Goal: Book appointment/travel/reservation

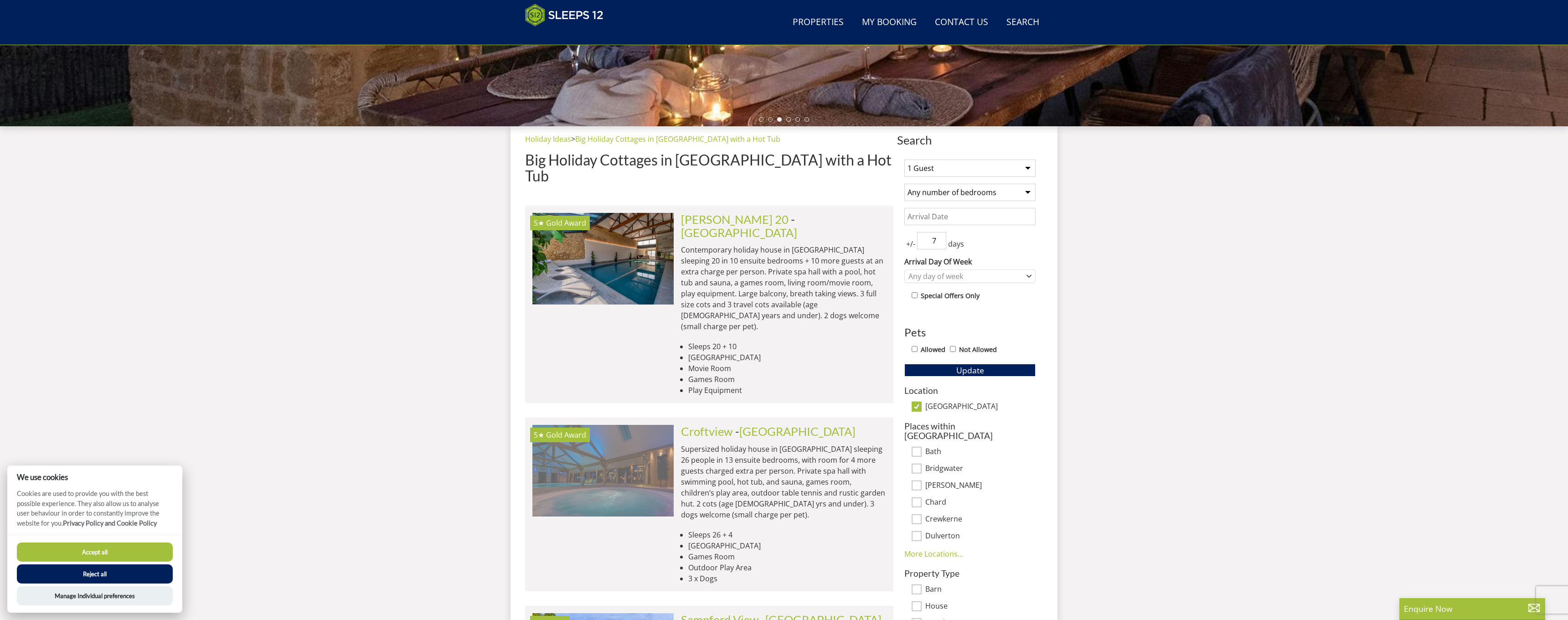
scroll to position [273, 0]
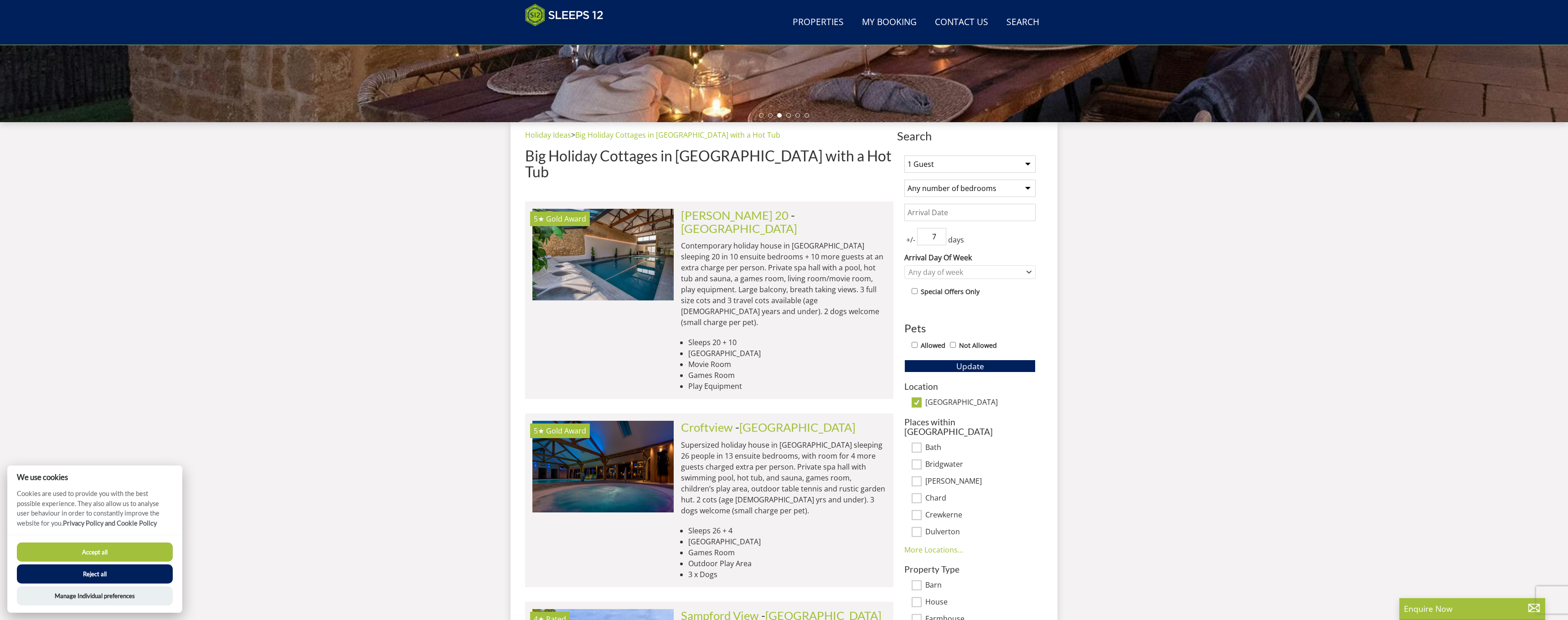
select select "10"
select select "5"
click at [963, 213] on input "Date" at bounding box center [970, 213] width 131 height 17
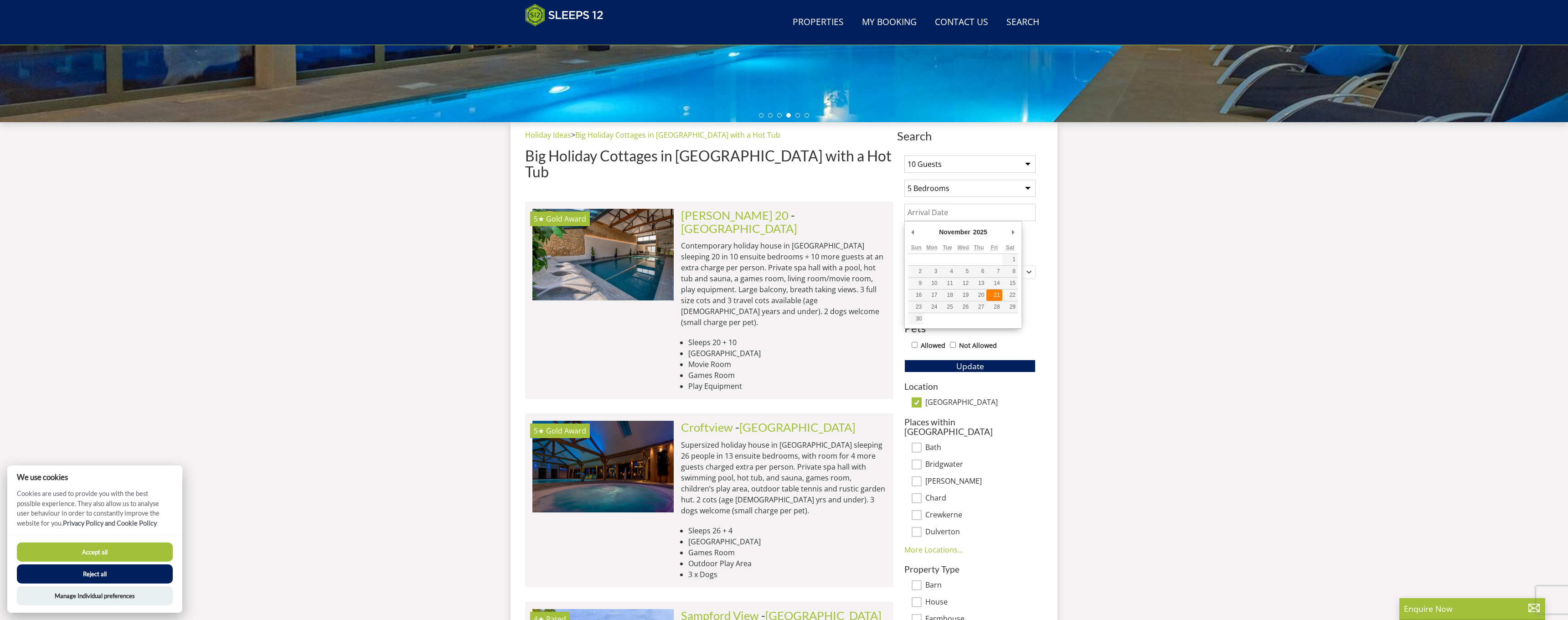
type input "21/11/2025"
click at [940, 238] on input "6" at bounding box center [932, 236] width 29 height 17
click at [940, 238] on input "5" at bounding box center [932, 236] width 29 height 17
click at [940, 238] on input "4" at bounding box center [932, 236] width 29 height 17
click at [940, 238] on input "3" at bounding box center [932, 236] width 29 height 17
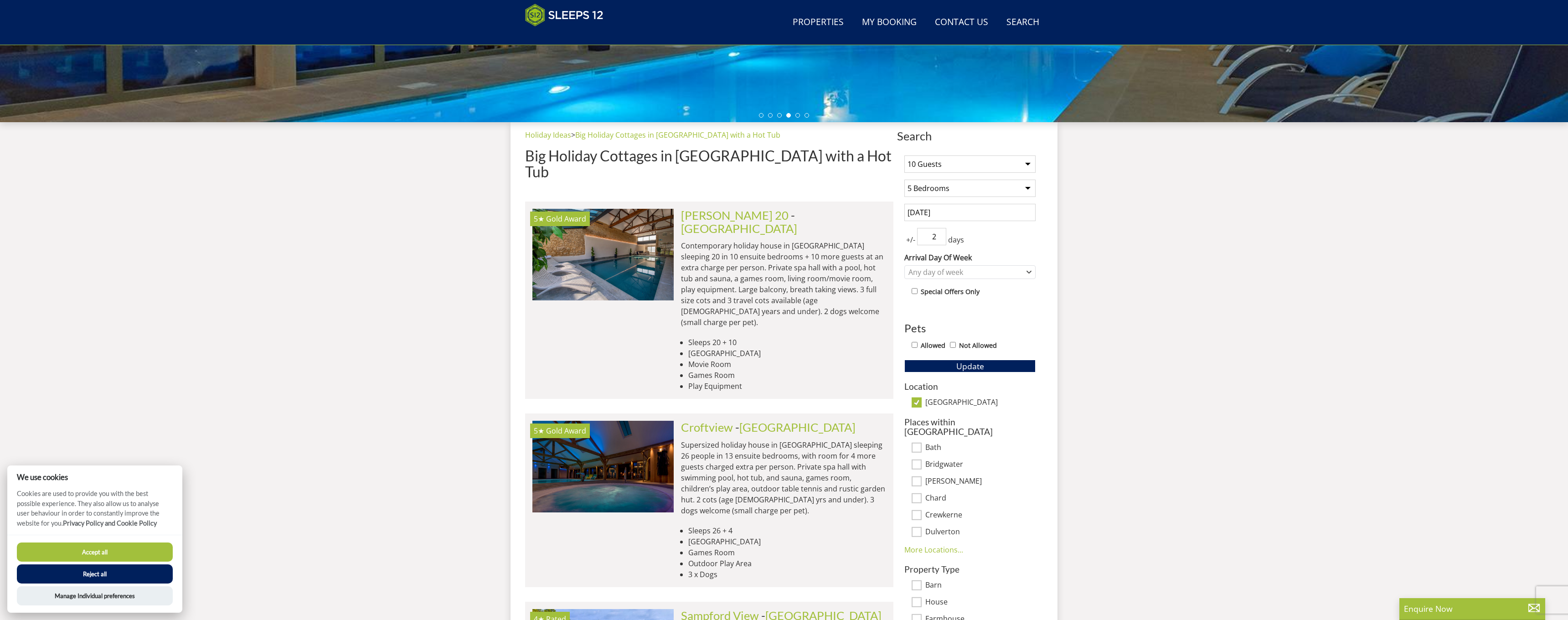
click at [940, 238] on input "2" at bounding box center [932, 236] width 29 height 17
click at [940, 238] on input "1" at bounding box center [932, 236] width 29 height 17
type input "0"
click at [939, 241] on input "0" at bounding box center [932, 236] width 29 height 17
click at [1014, 268] on div "Any day of week" at bounding box center [965, 272] width 118 height 10
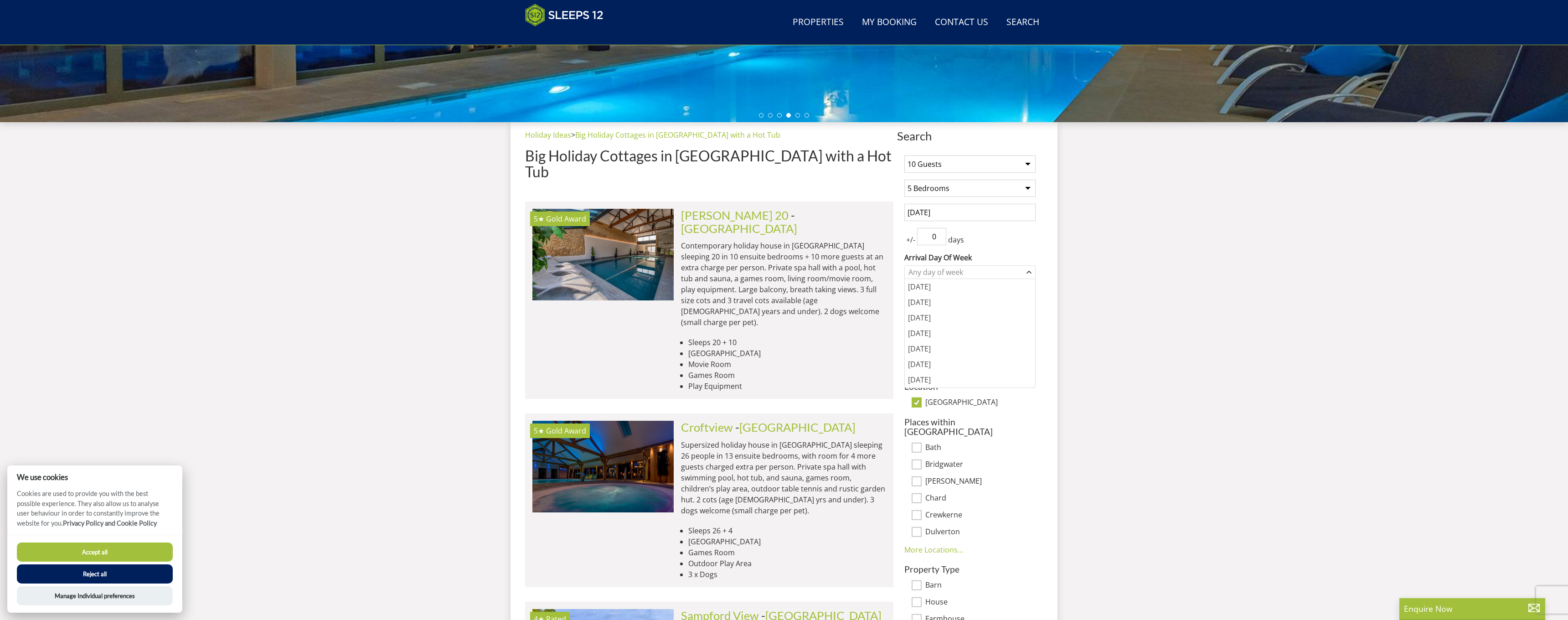
click at [1025, 252] on label "Arrival Day Of Week" at bounding box center [970, 258] width 131 height 11
click at [0, 0] on select "Monday Tuesday Wednesday Thursday Friday Saturday Sunday" at bounding box center [0, 0] width 0 height 0
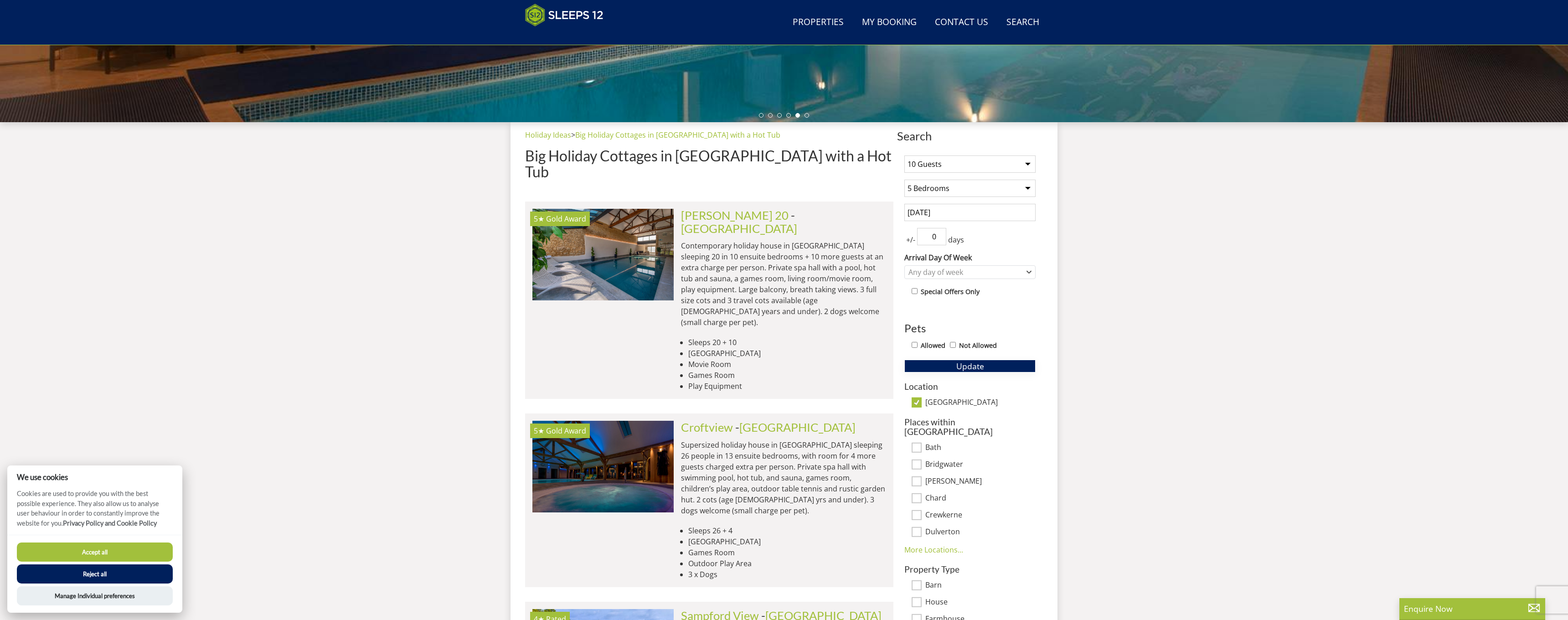
click at [950, 367] on button "Update" at bounding box center [970, 366] width 131 height 13
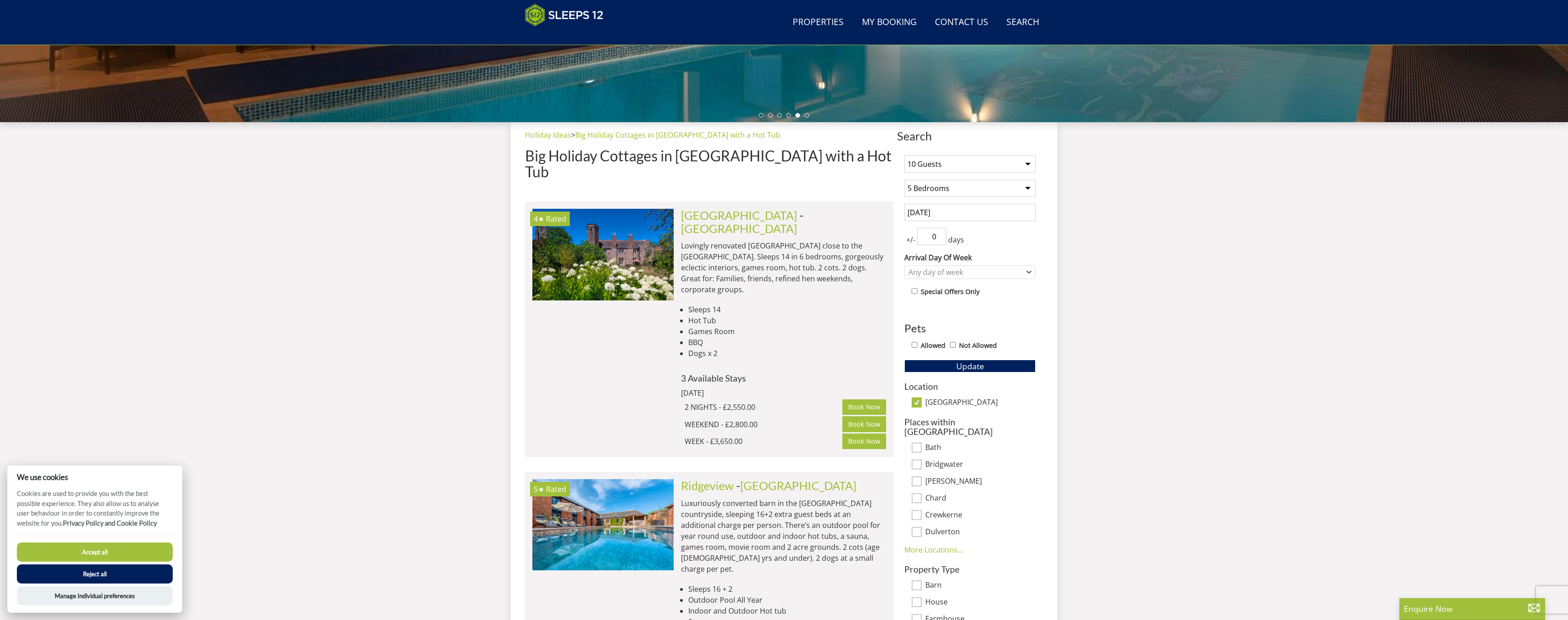
click at [915, 400] on input "Somerset" at bounding box center [917, 403] width 10 height 10
checkbox input "false"
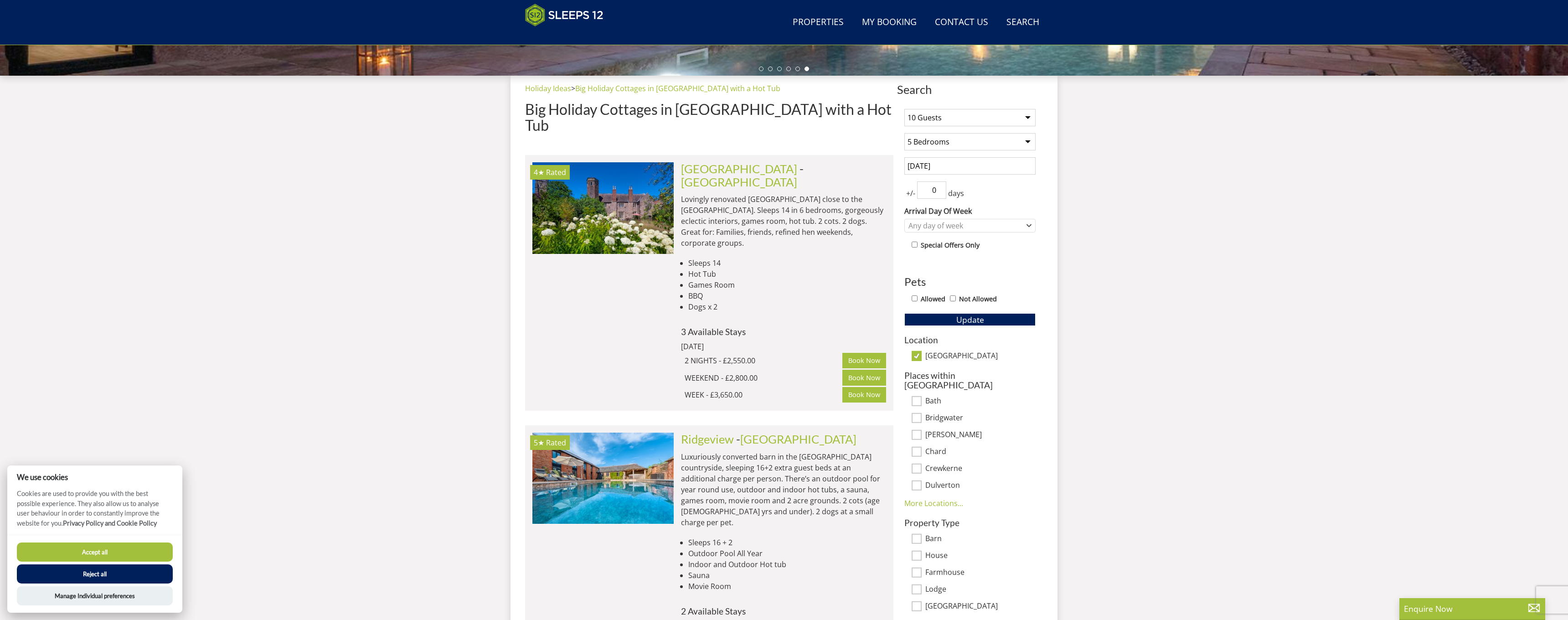
scroll to position [323, 0]
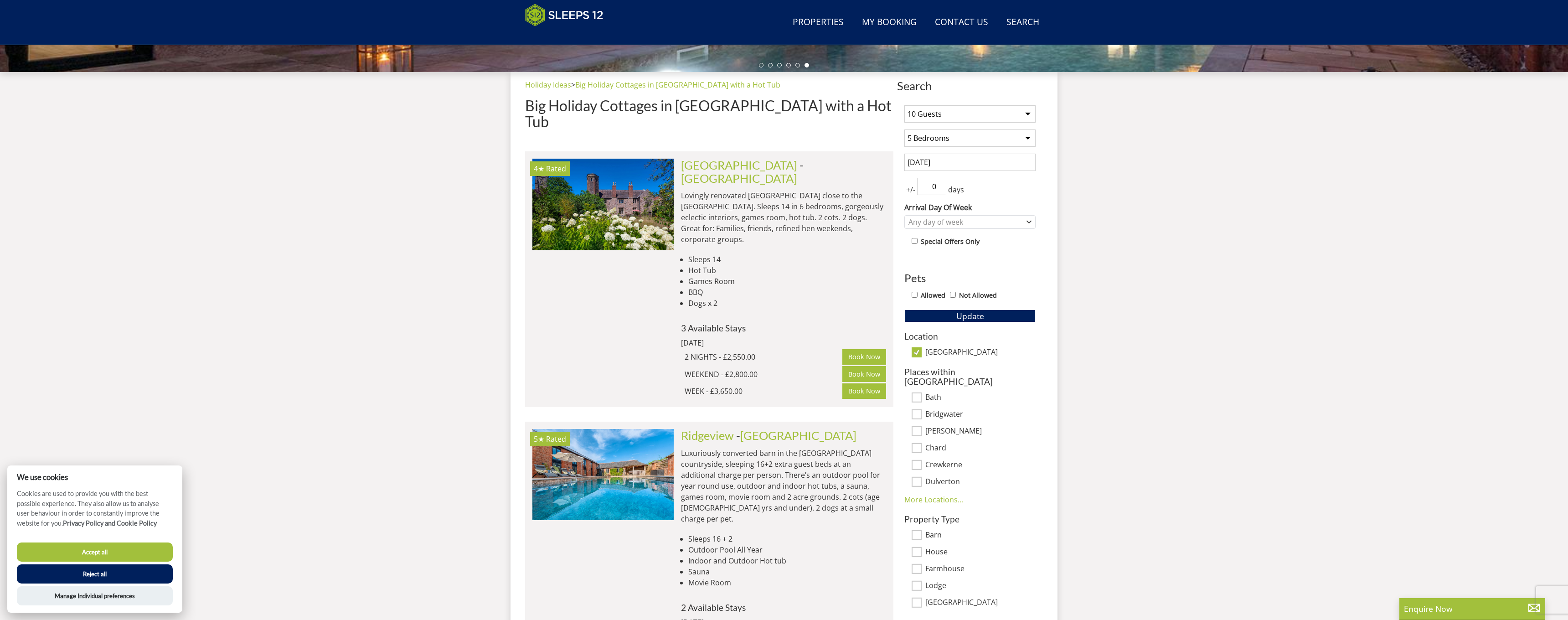
click at [915, 352] on input "Somerset" at bounding box center [917, 353] width 10 height 10
checkbox input "false"
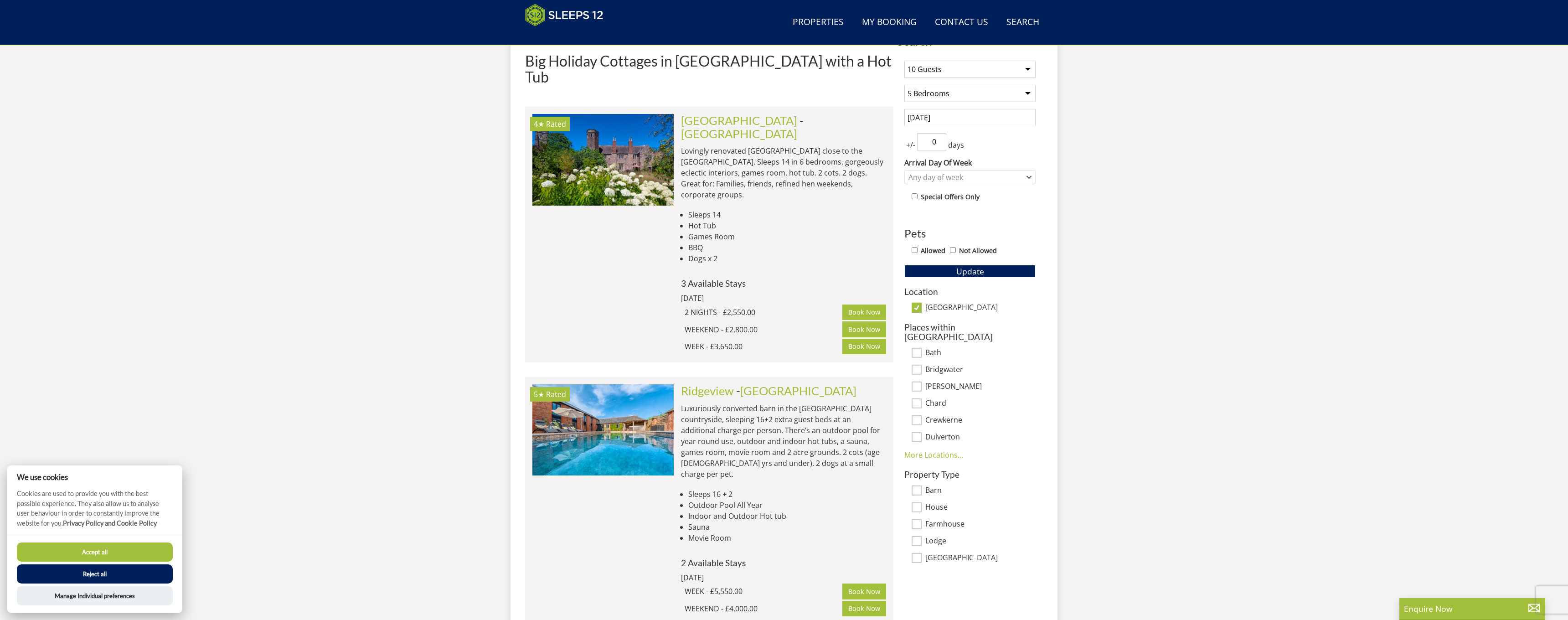
scroll to position [412, 0]
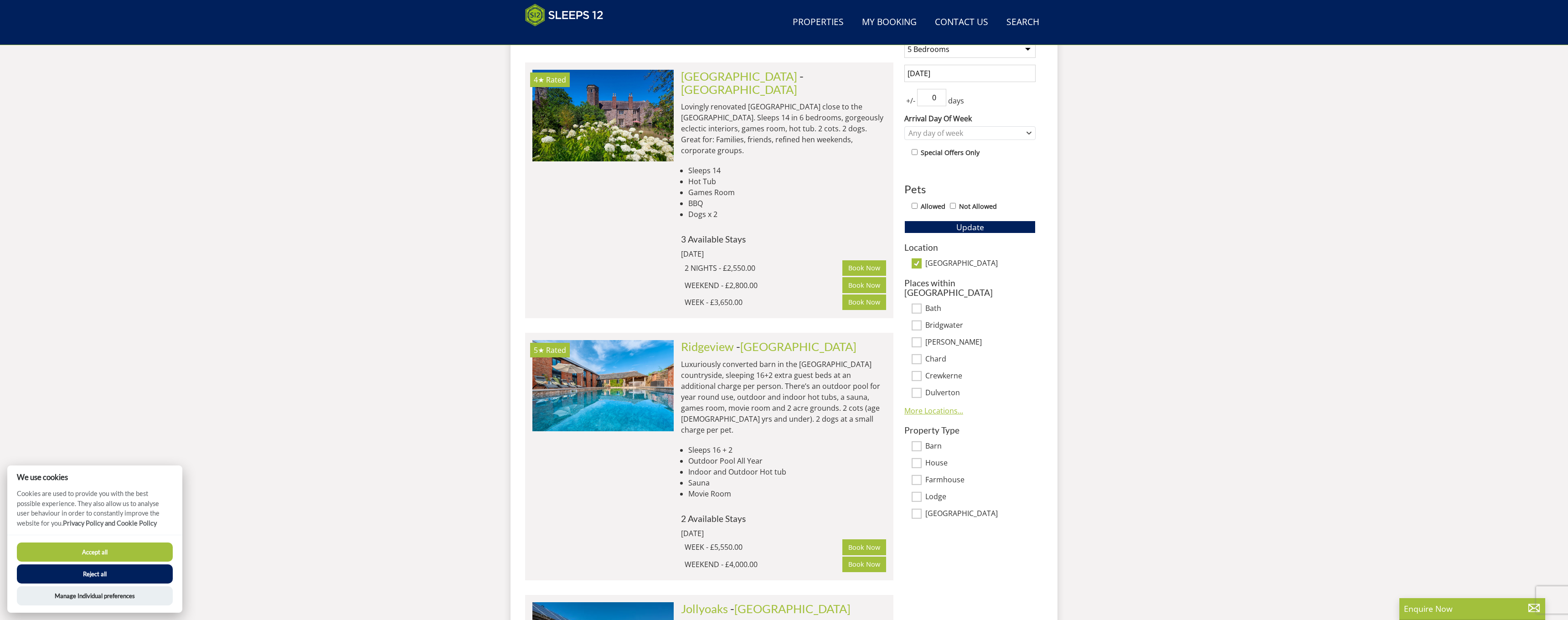
click at [926, 406] on link "More Locations..." at bounding box center [934, 410] width 59 height 10
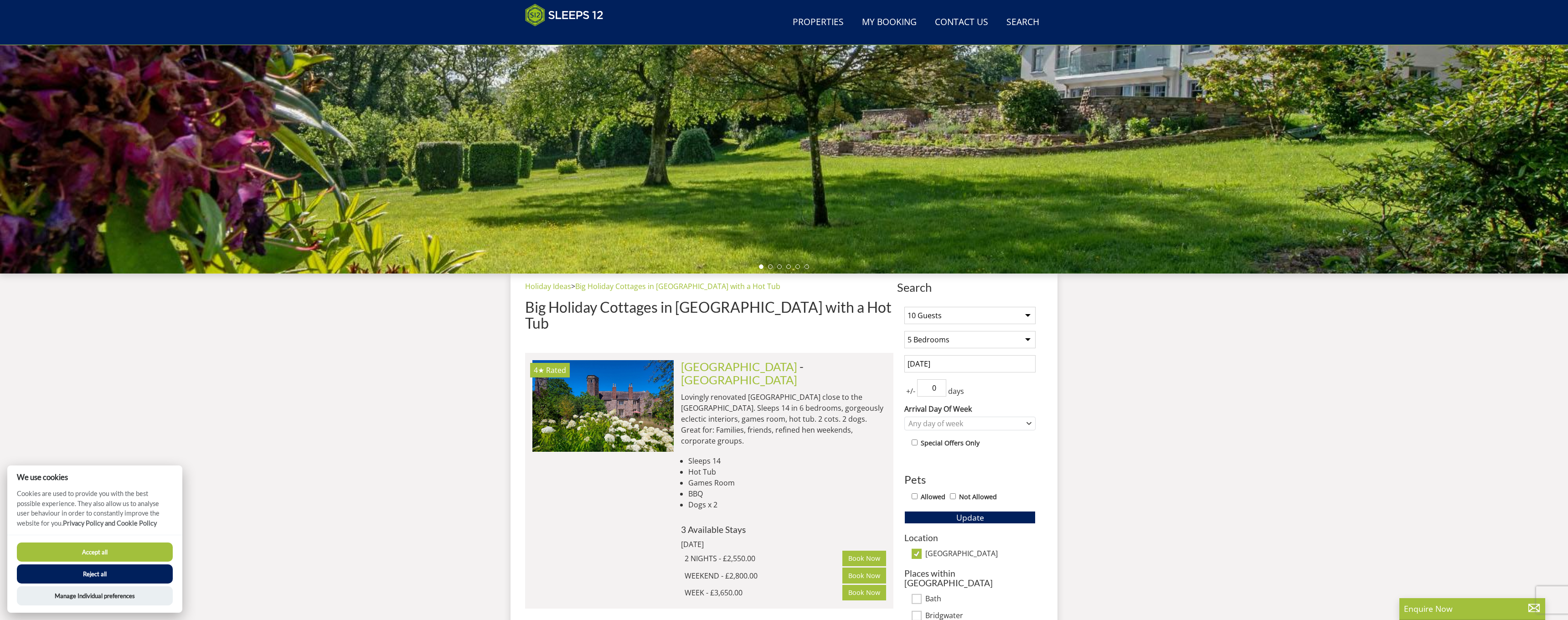
scroll to position [180, 0]
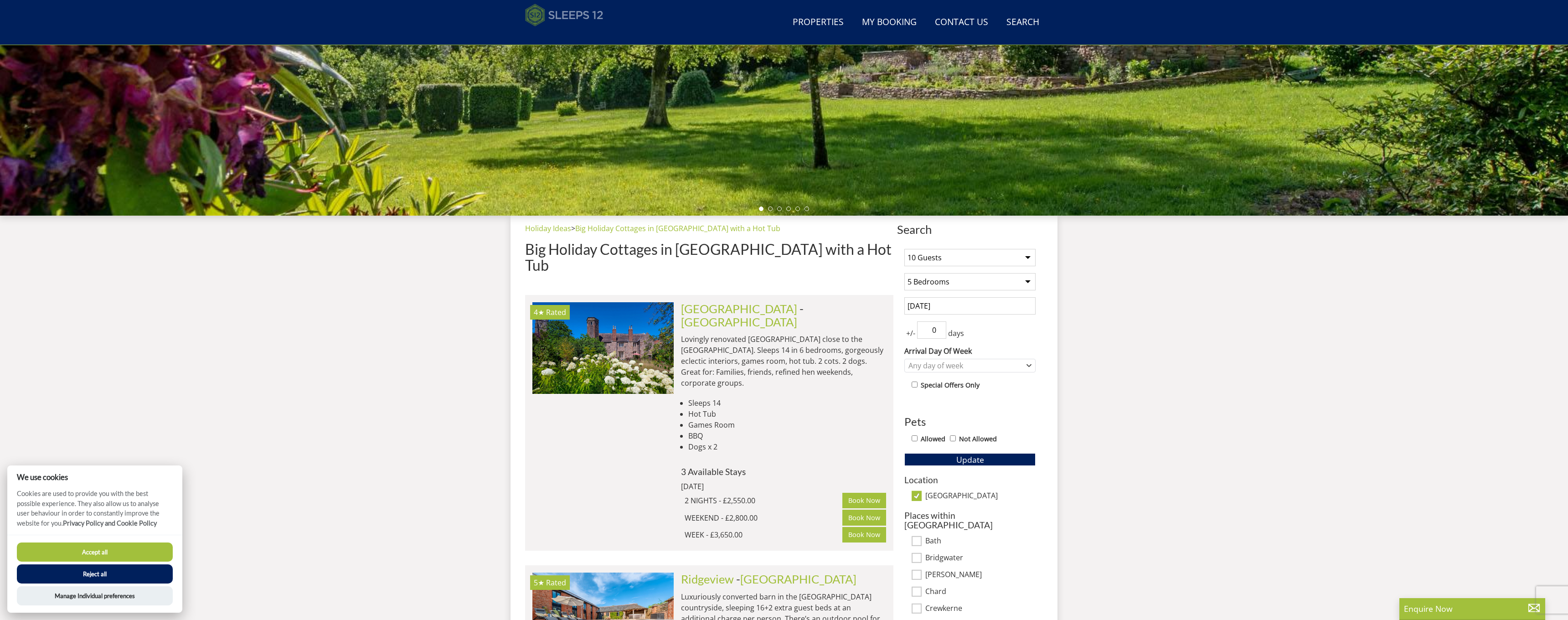
click at [572, 23] on img at bounding box center [564, 15] width 79 height 23
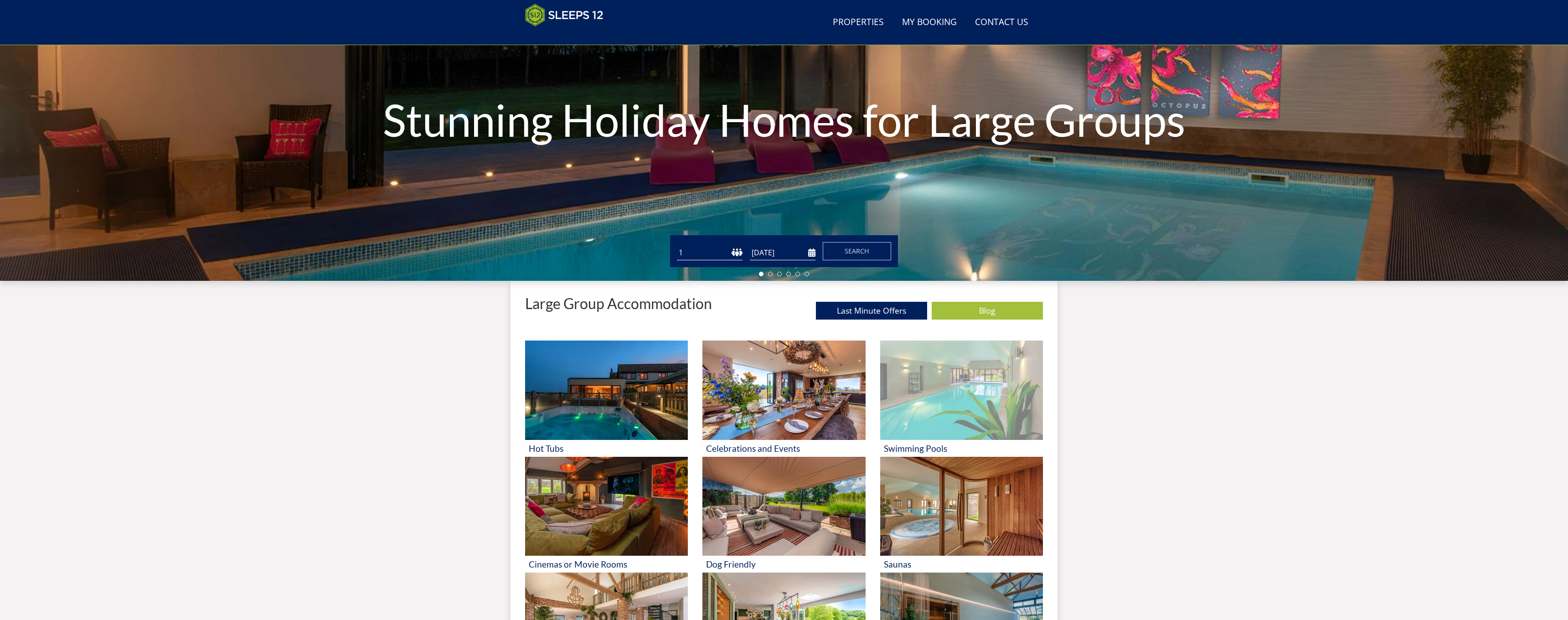
scroll to position [51, 0]
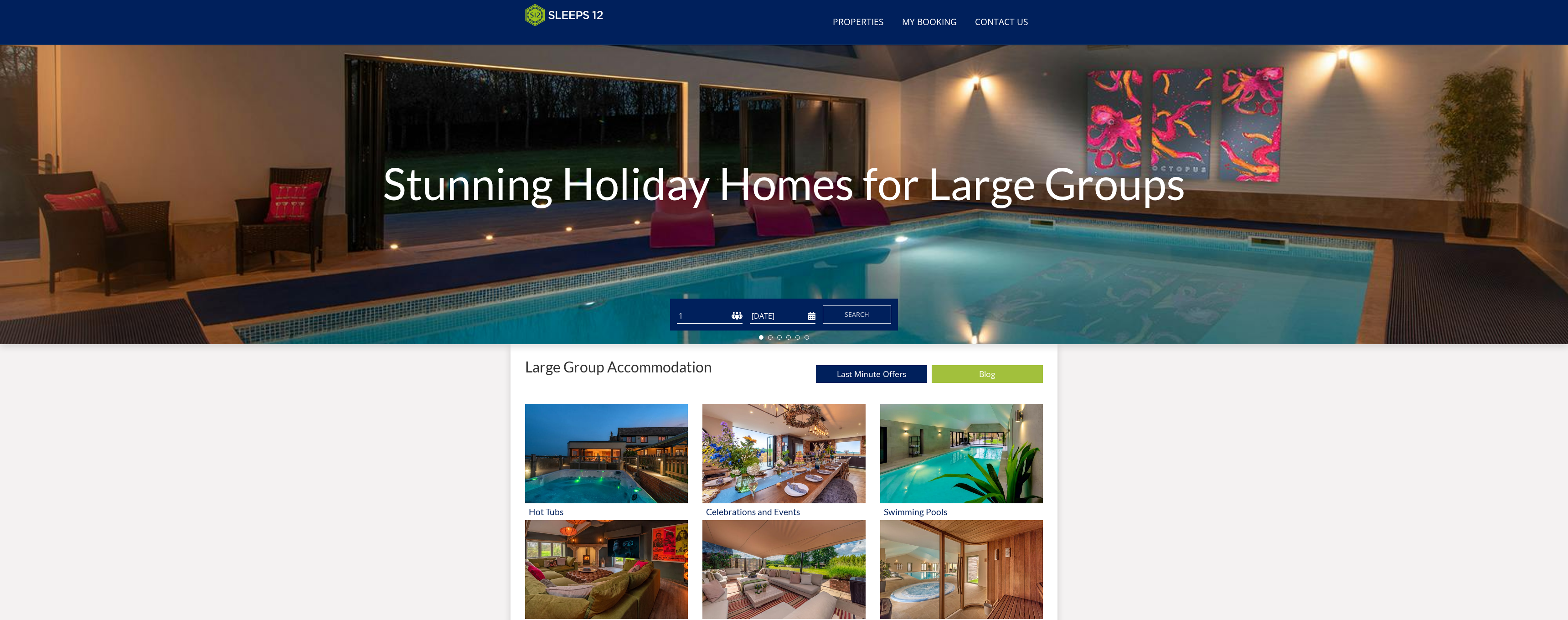
select select "10"
click at [783, 314] on input "[DATE]" at bounding box center [783, 316] width 66 height 15
click at [854, 336] on div "October January February March April May June July August September October Nov…" at bounding box center [809, 336] width 110 height 17
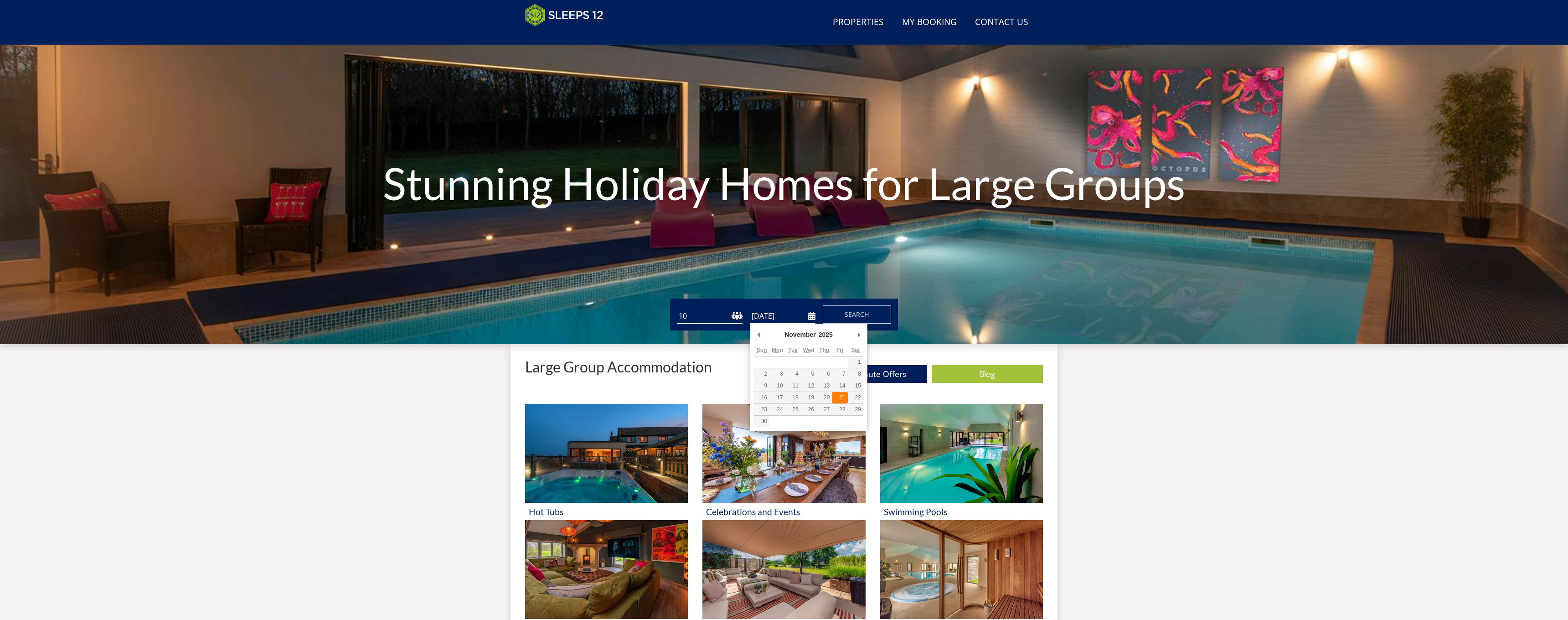
type input "21/11/2025"
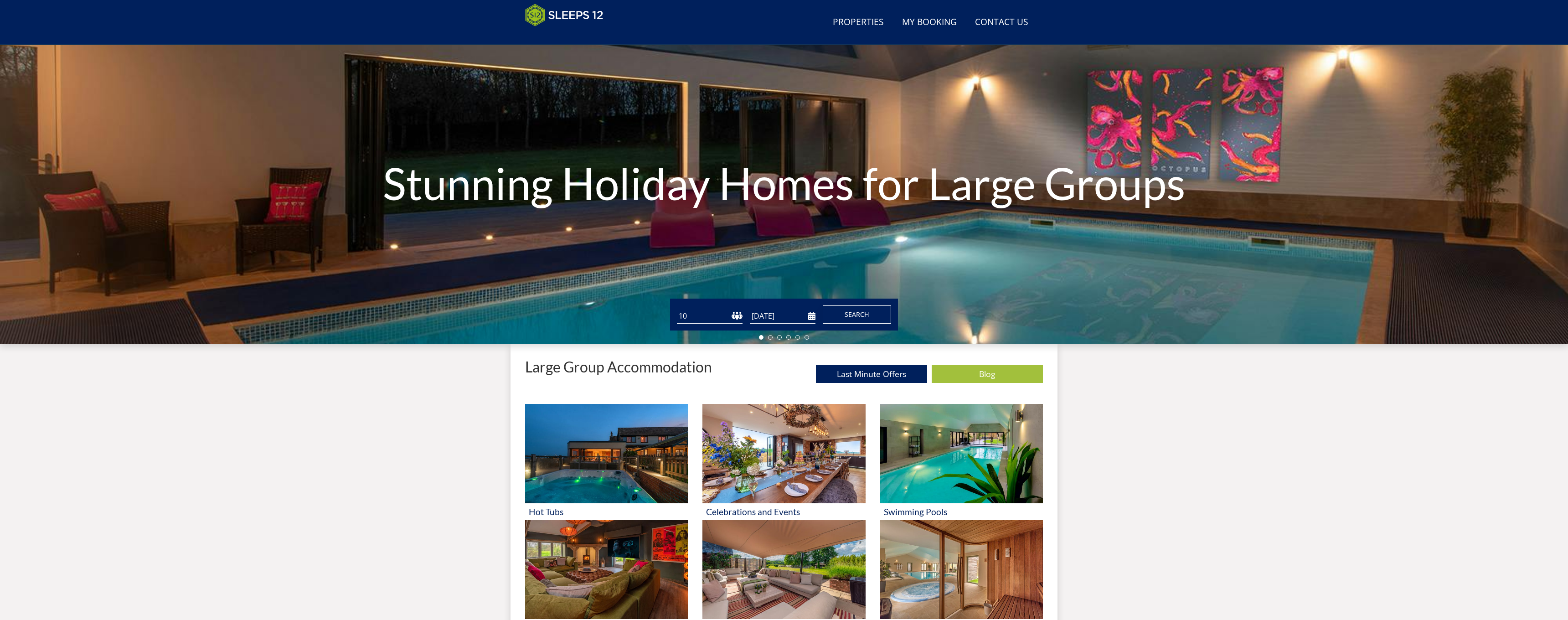
click at [862, 317] on span "Search" at bounding box center [857, 314] width 24 height 9
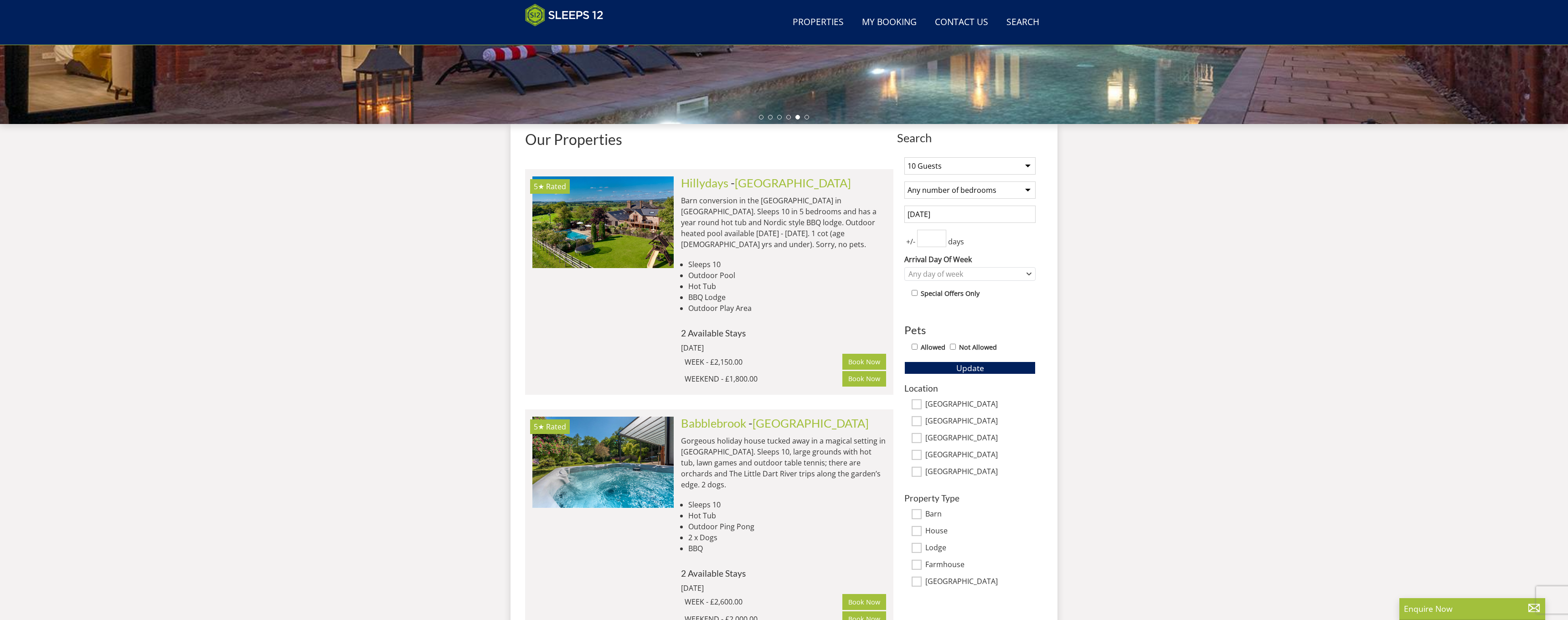
scroll to position [353, 0]
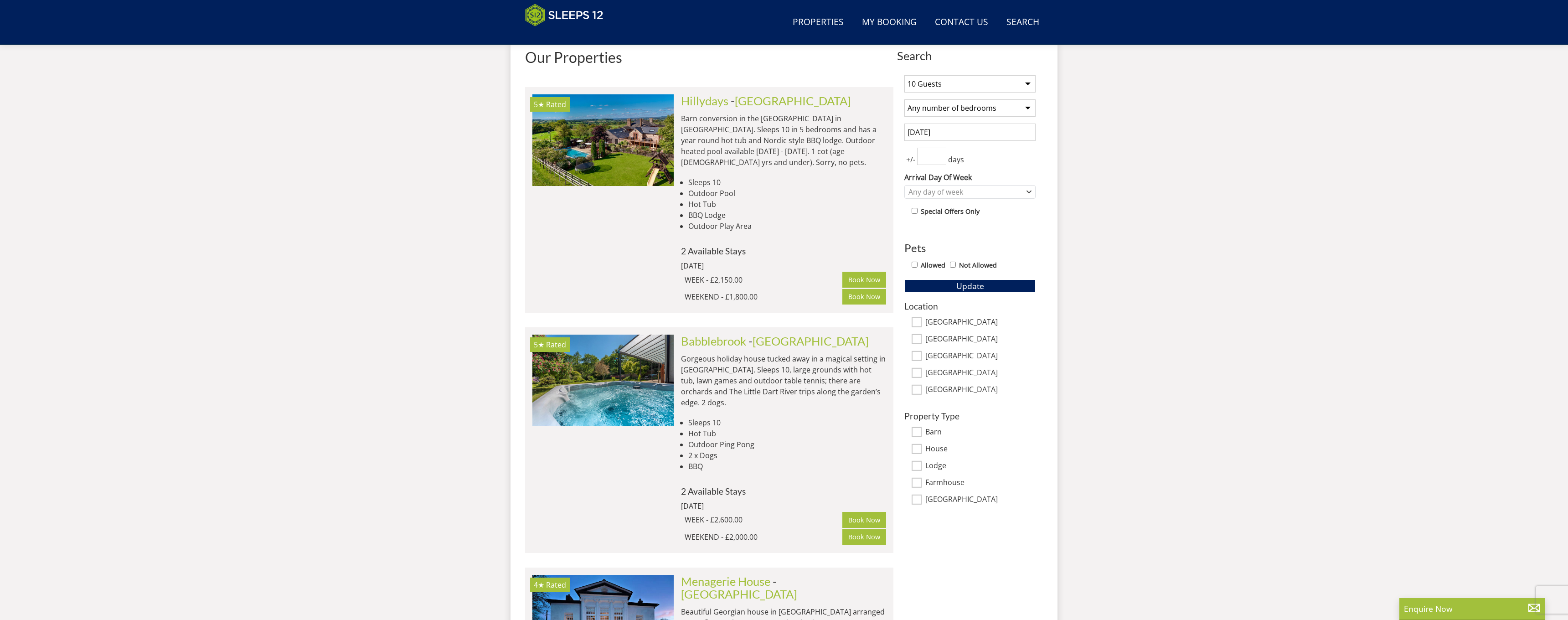
select select "5"
click at [962, 287] on span "Update" at bounding box center [970, 286] width 28 height 11
click at [917, 356] on input "[GEOGRAPHIC_DATA]" at bounding box center [917, 356] width 10 height 10
checkbox input "true"
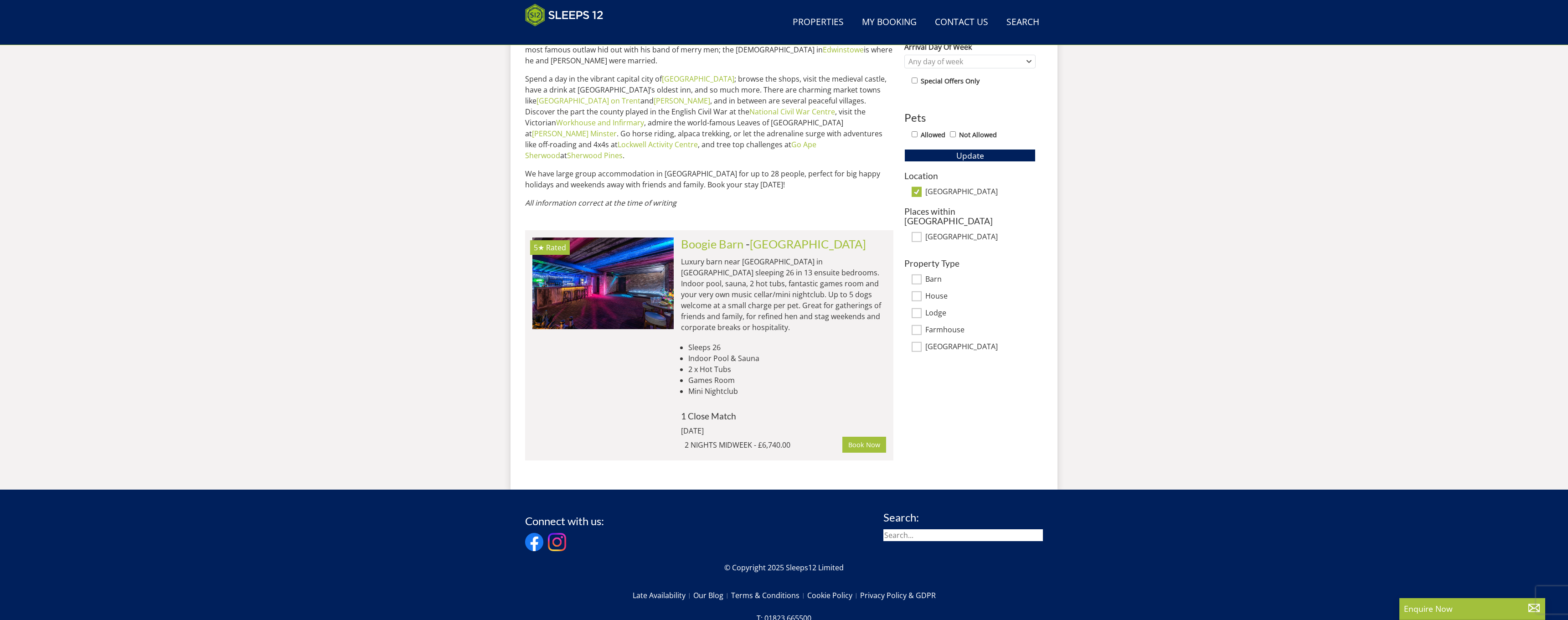
scroll to position [502, 0]
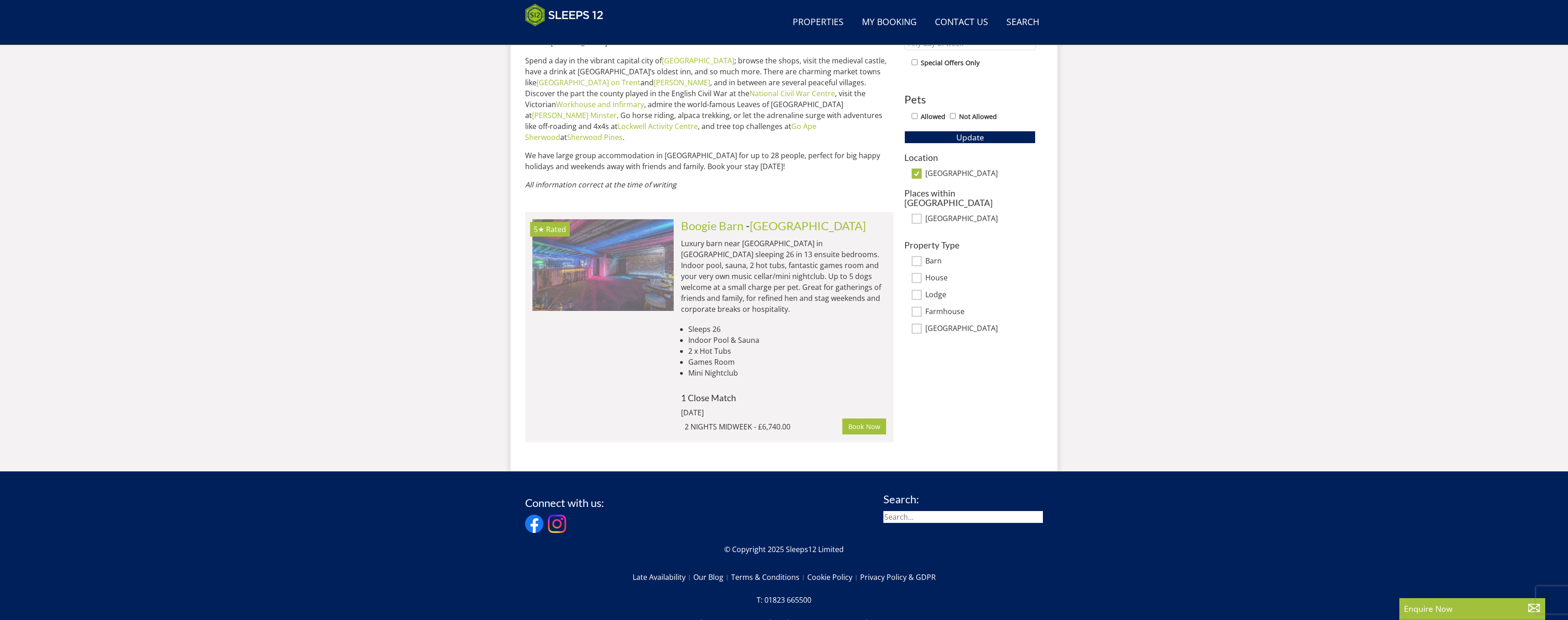
click at [663, 272] on img at bounding box center [603, 265] width 141 height 91
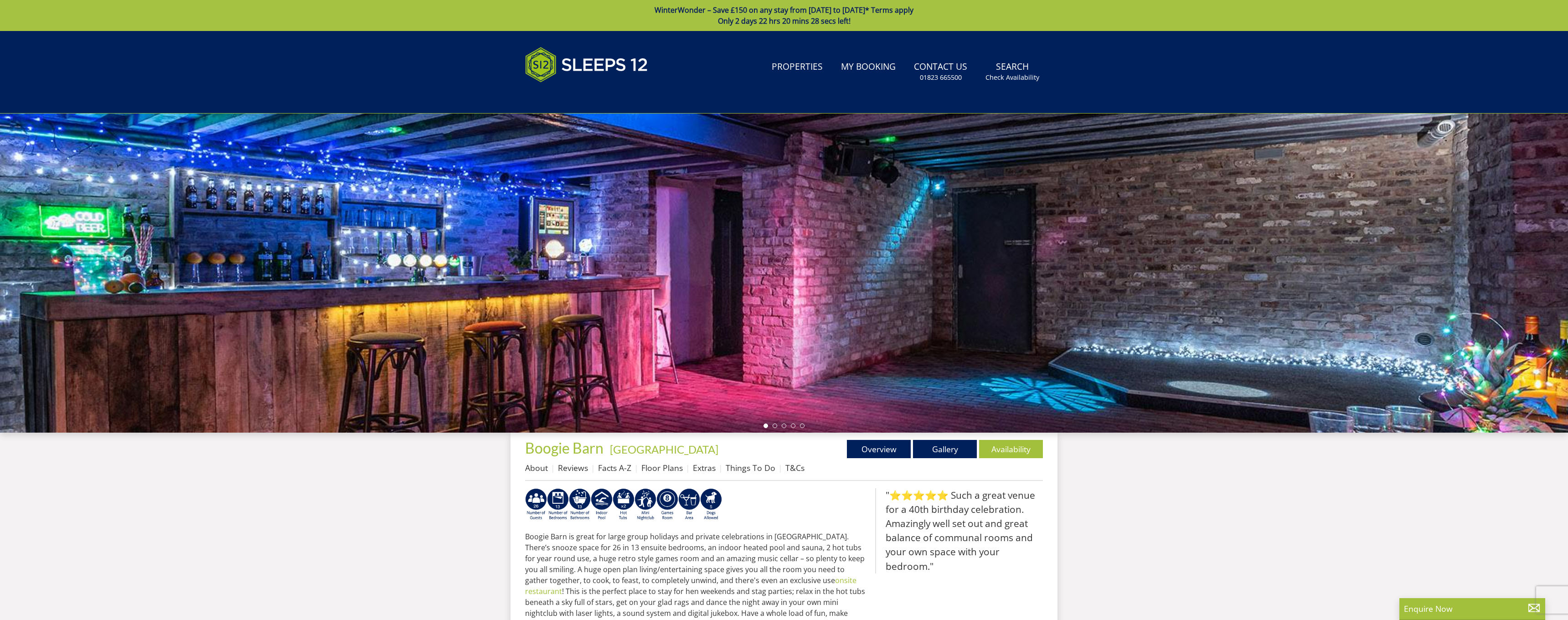
click at [797, 213] on div at bounding box center [784, 273] width 1568 height 319
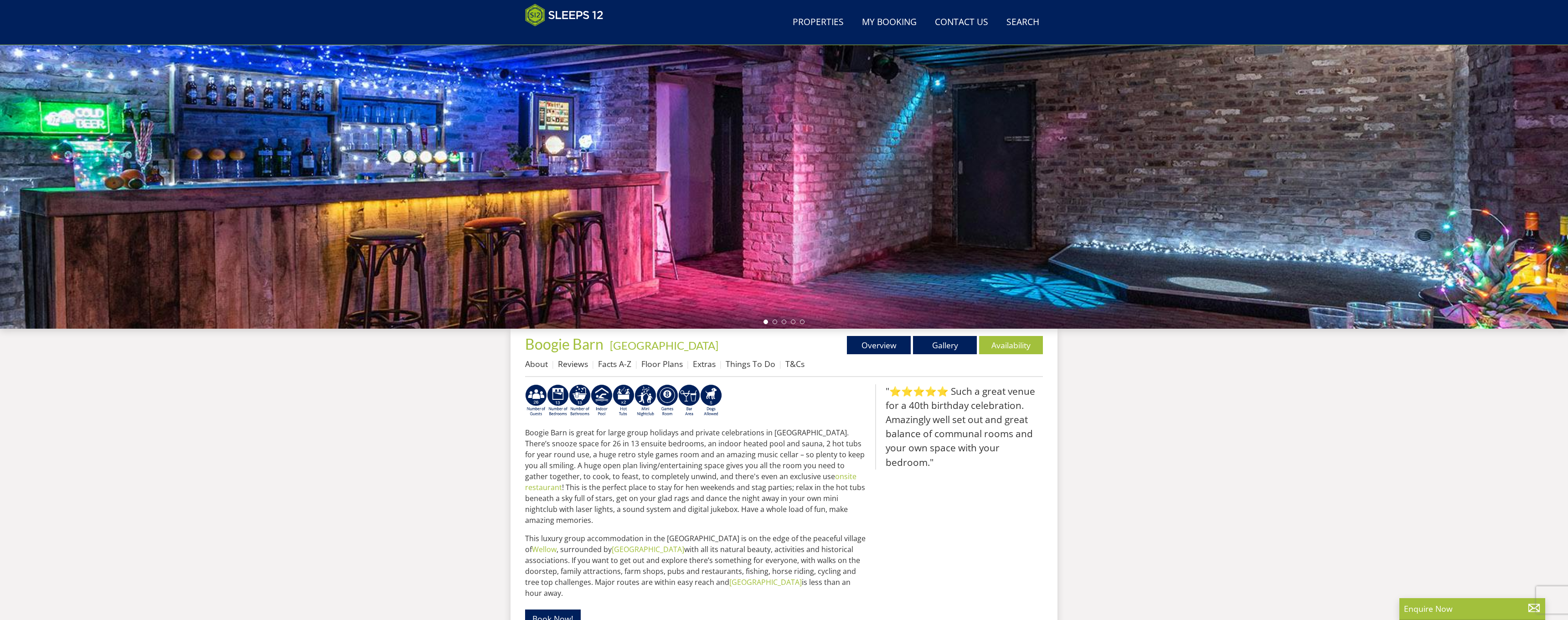
scroll to position [103, 0]
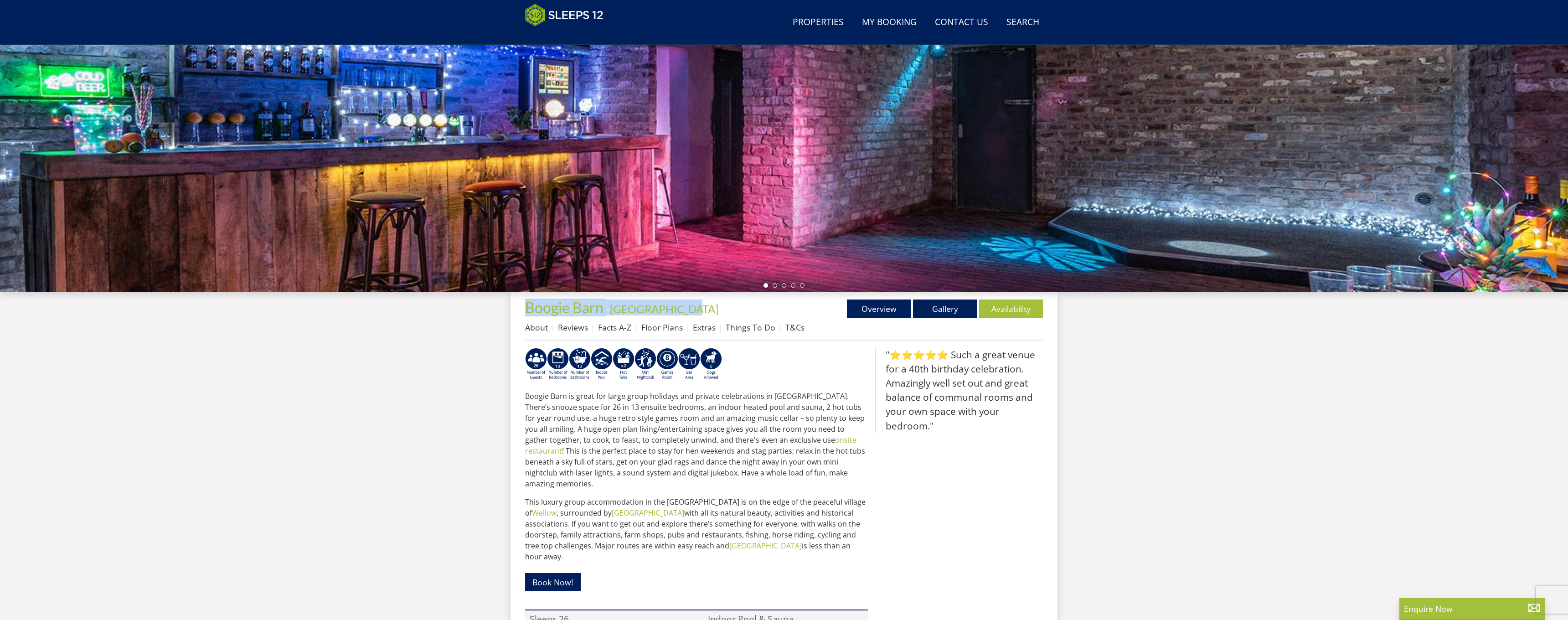
drag, startPoint x: 519, startPoint y: 313, endPoint x: 688, endPoint y: 316, distance: 169.0
click at [688, 316] on div "Properties Boogie Barn - Nottinghamshire Overview Gallery Availability About Re…" at bounding box center [784, 558] width 547 height 531
click at [719, 311] on h1 "Boogie Barn - Nottinghamshire" at bounding box center [654, 308] width 259 height 16
drag, startPoint x: 719, startPoint y: 311, endPoint x: 546, endPoint y: 298, distance: 173.5
click at [546, 298] on div "Properties Boogie Barn - Nottinghamshire Overview Gallery Availability About Re…" at bounding box center [784, 558] width 518 height 531
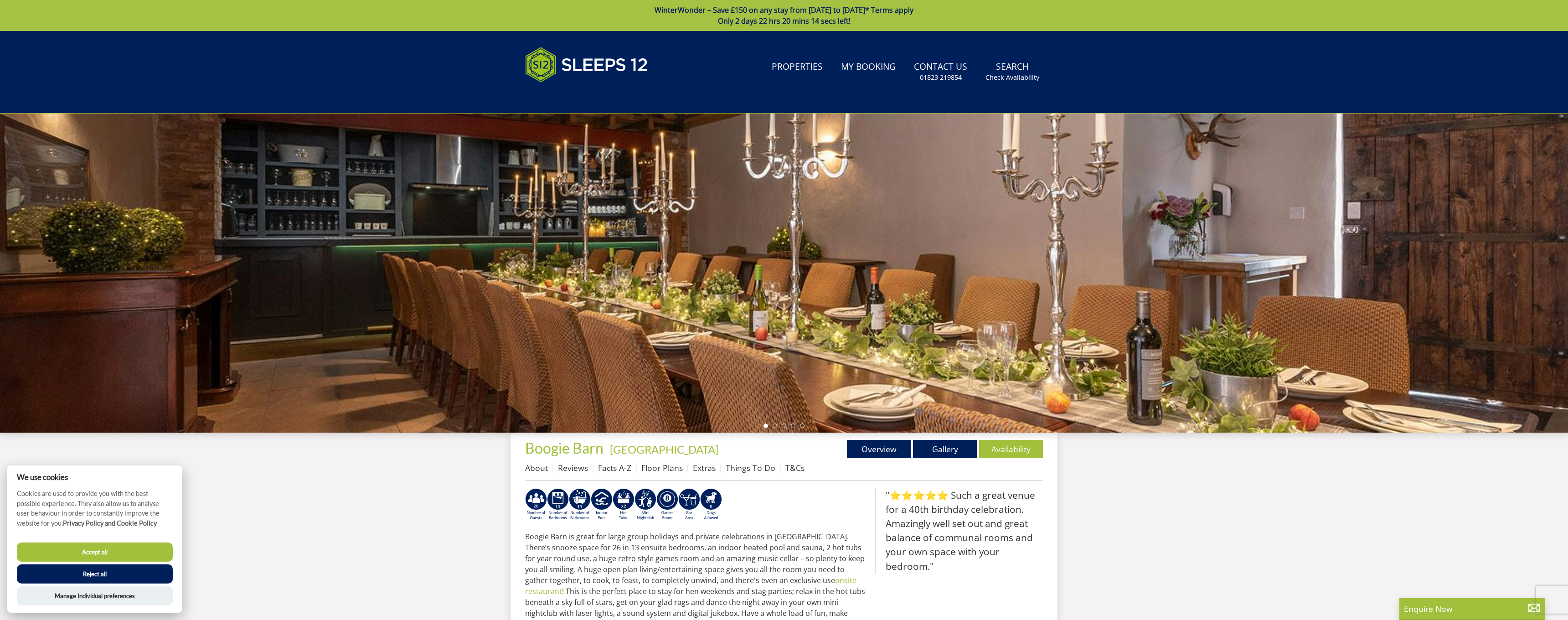
scroll to position [533, 0]
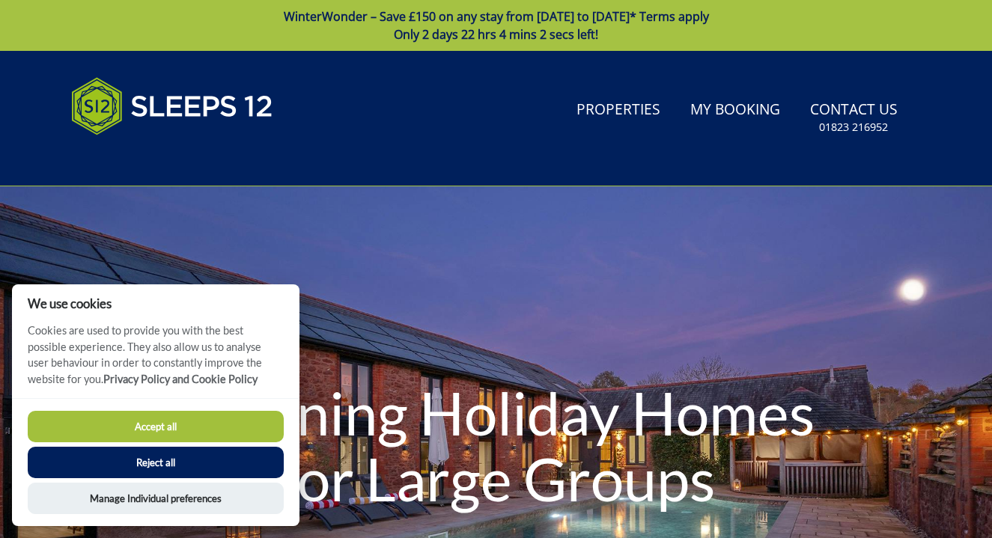
click at [230, 428] on button "Accept all" at bounding box center [156, 426] width 256 height 31
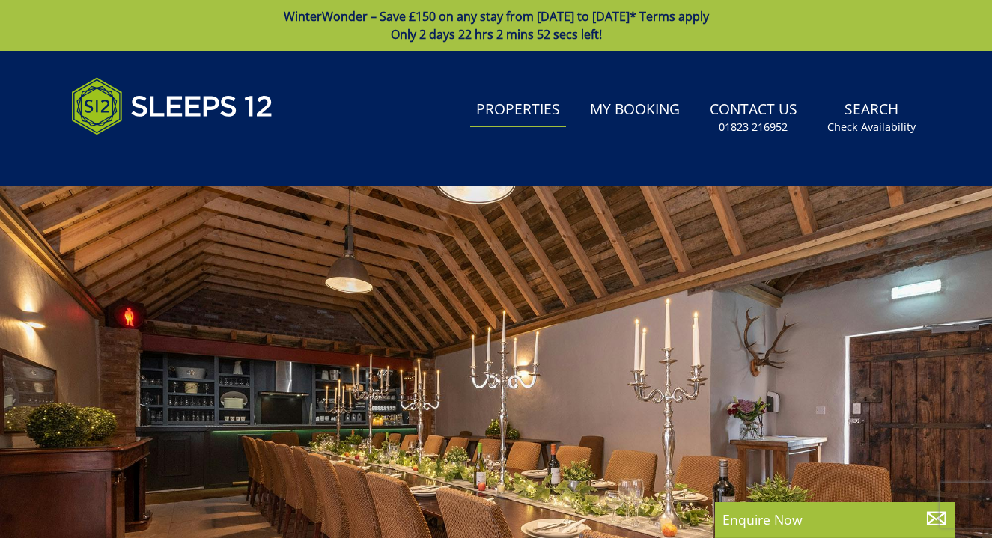
click at [538, 104] on link "Properties" at bounding box center [518, 111] width 96 height 34
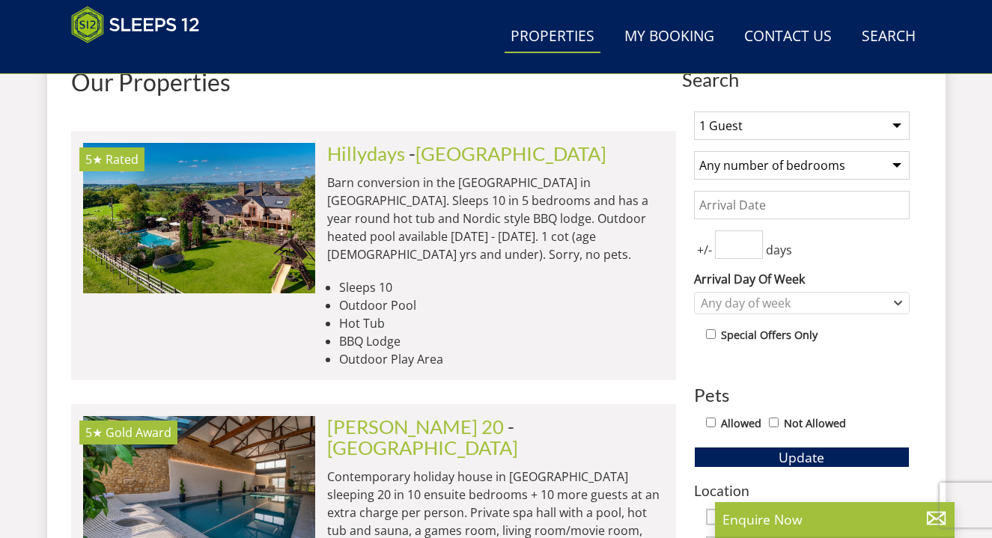
scroll to position [392, 0]
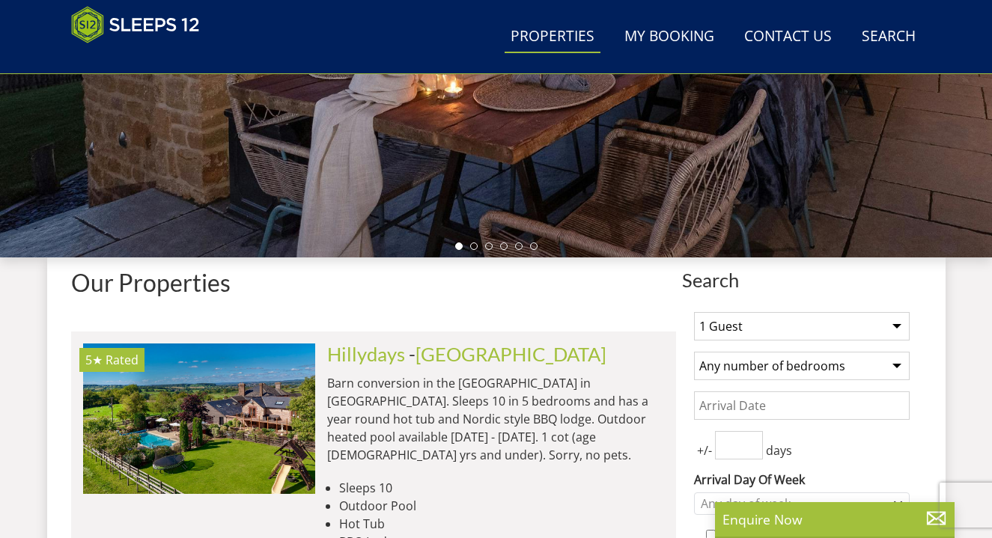
select select "10"
select select "5"
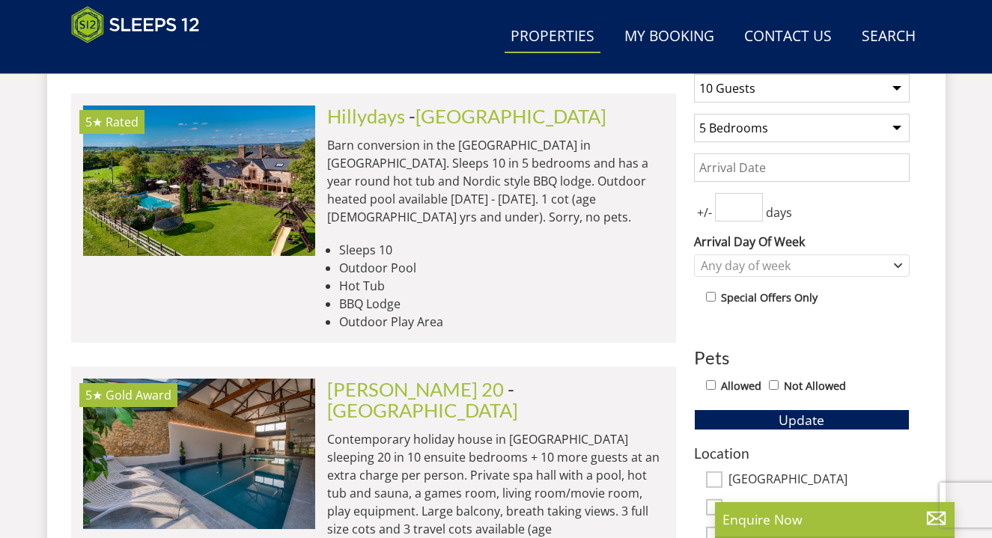
scroll to position [708, 0]
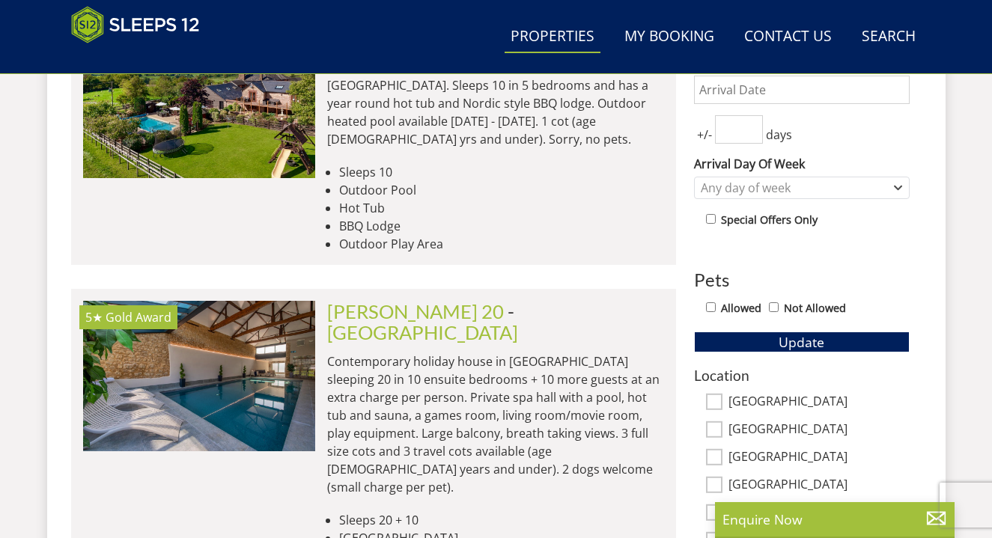
click at [711, 216] on input "checkbox" at bounding box center [711, 219] width 10 height 10
checkbox input "true"
click at [809, 336] on span "Update" at bounding box center [802, 342] width 46 height 18
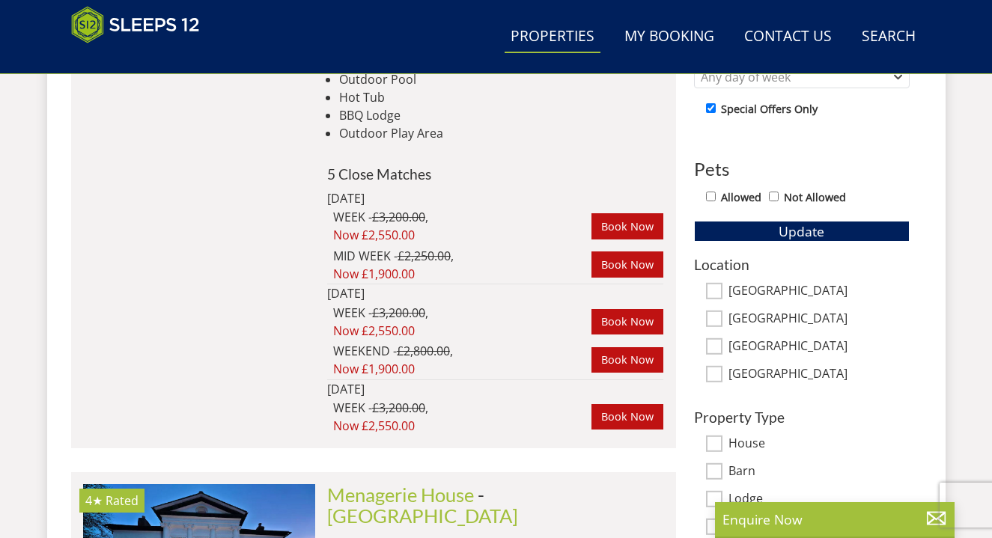
scroll to position [693, 0]
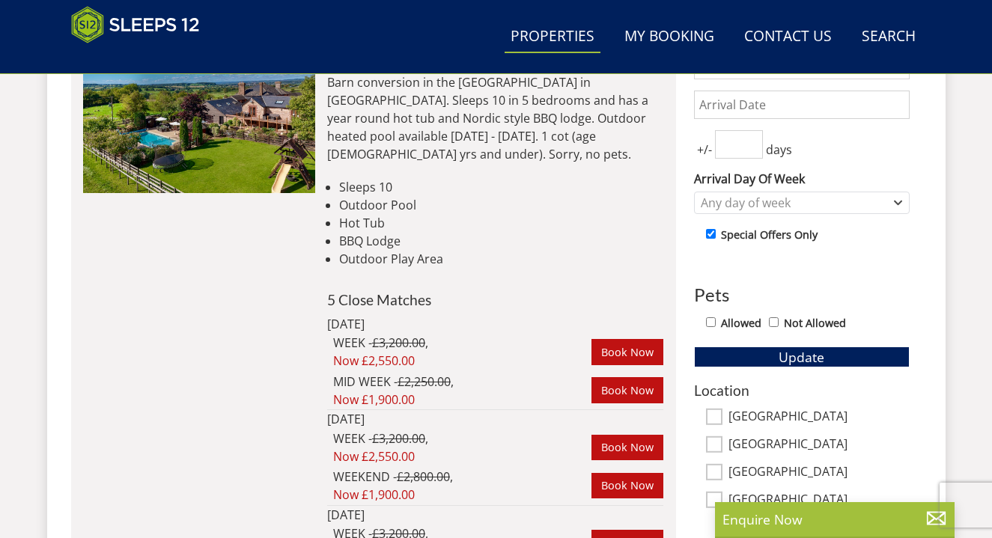
type input "0"
click at [753, 147] on input "0" at bounding box center [739, 144] width 48 height 28
click at [789, 361] on span "Update" at bounding box center [802, 357] width 46 height 18
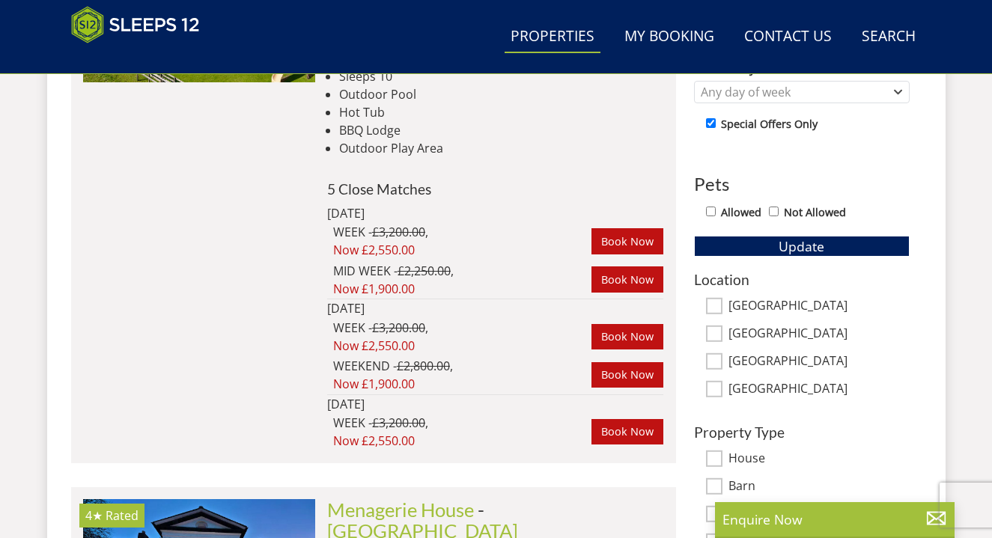
scroll to position [485, 0]
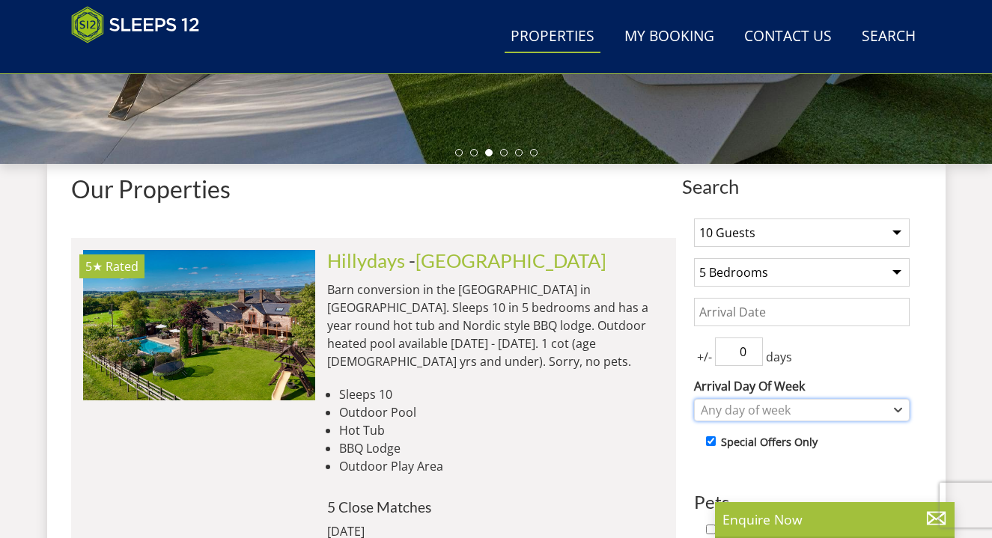
click at [783, 410] on div "Any day of week" at bounding box center [794, 410] width 194 height 16
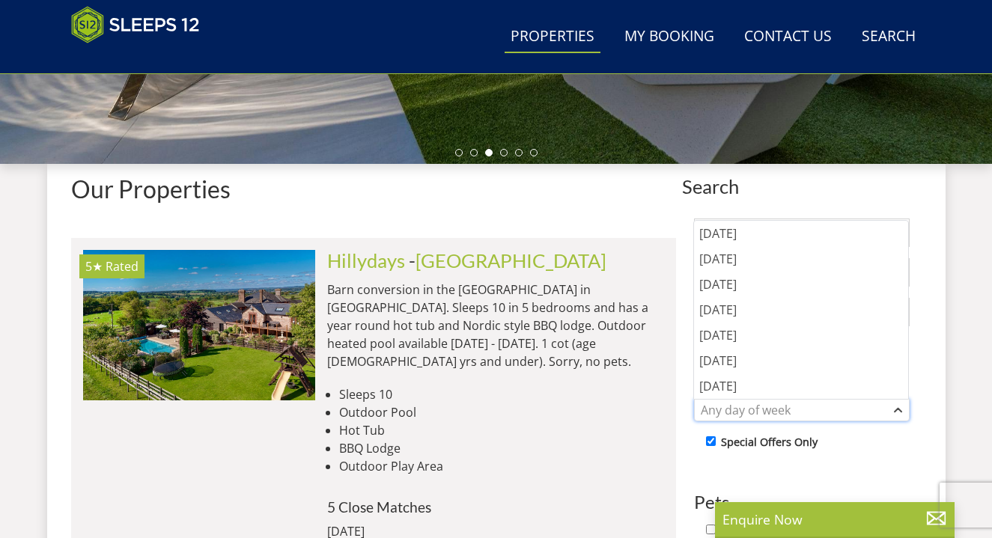
click at [783, 410] on div "Any day of week" at bounding box center [794, 410] width 194 height 16
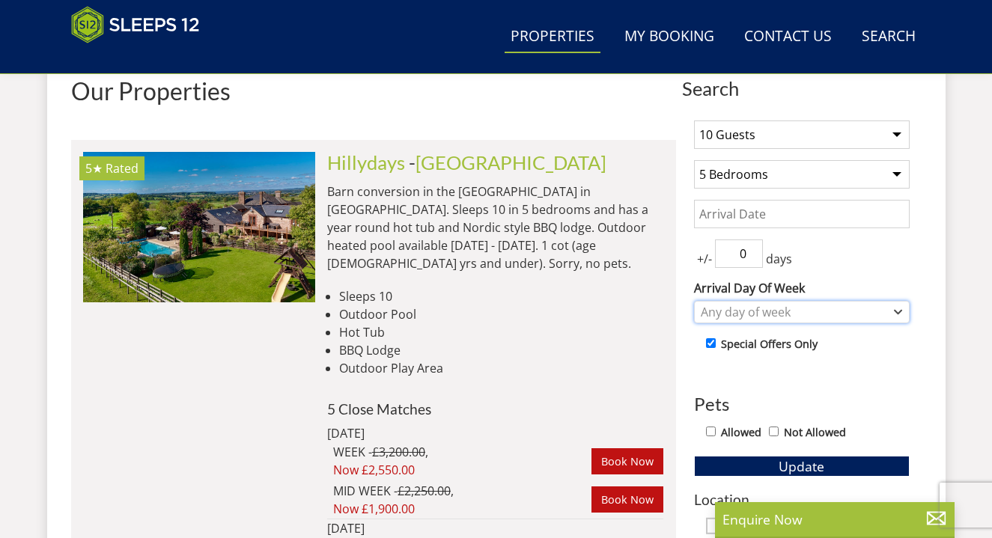
scroll to position [587, 0]
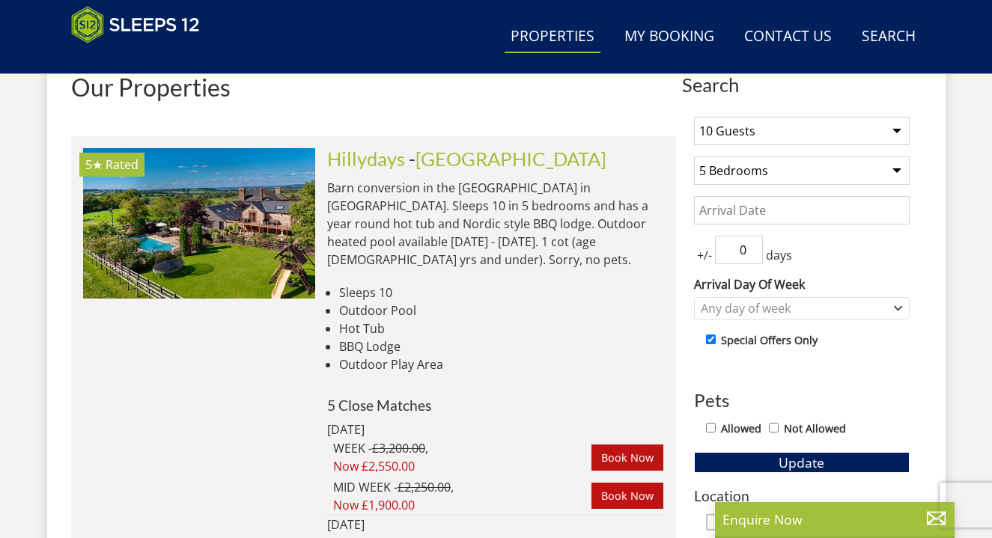
click at [760, 206] on input "Date" at bounding box center [802, 210] width 216 height 28
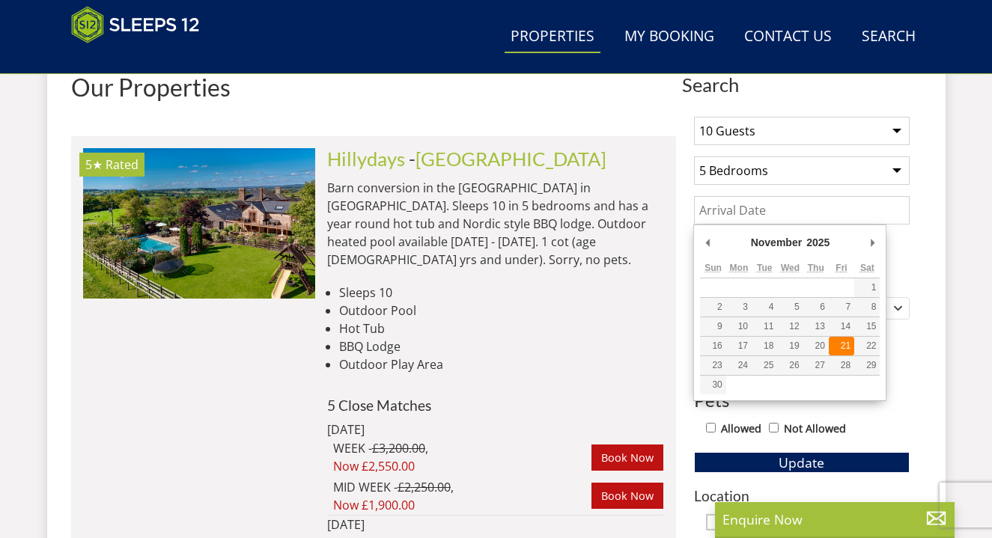
type input "21/11/2025"
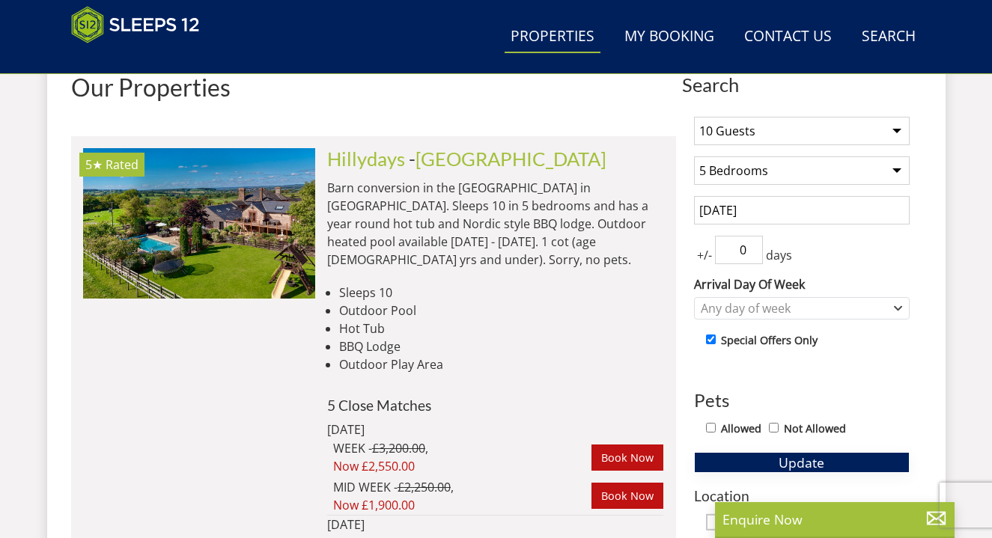
click at [827, 466] on button "Update" at bounding box center [802, 462] width 216 height 21
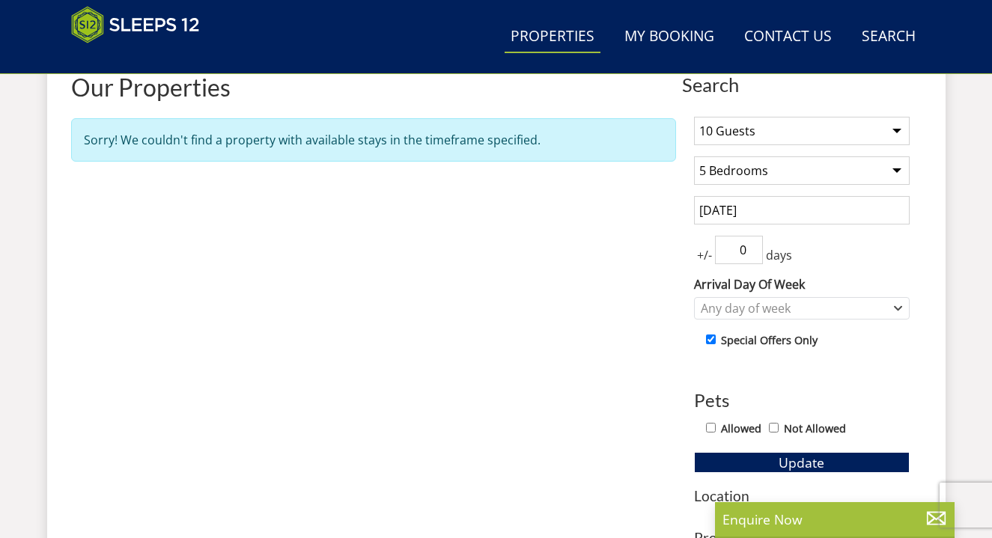
click at [711, 343] on input "checkbox" at bounding box center [711, 340] width 10 height 10
checkbox input "false"
click at [822, 467] on span "Update" at bounding box center [802, 463] width 46 height 18
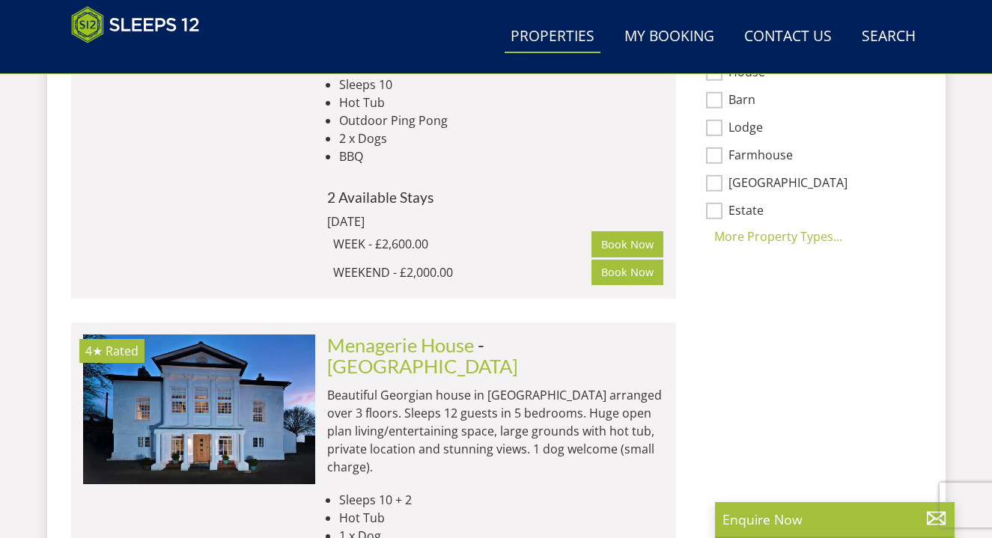
scroll to position [1364, 0]
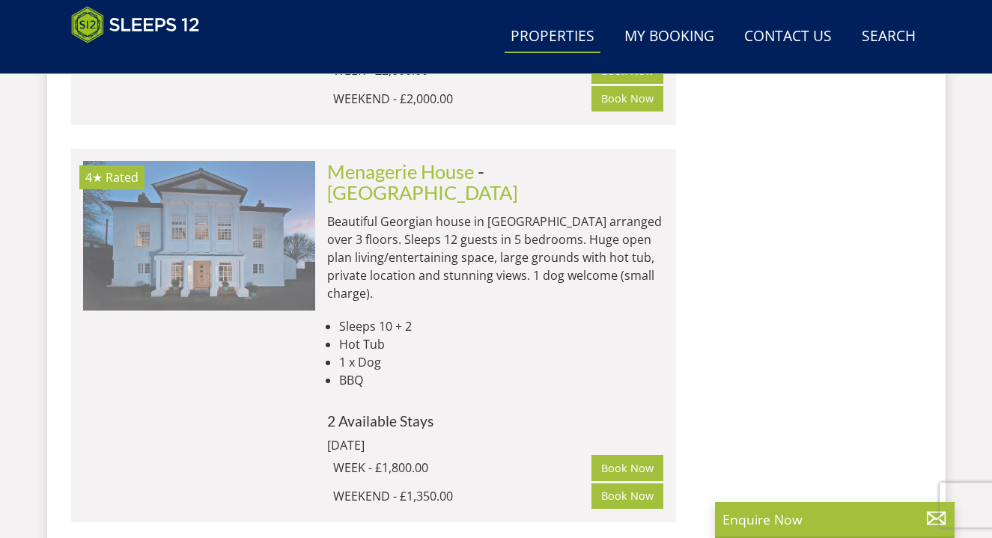
click at [216, 202] on img at bounding box center [199, 236] width 232 height 150
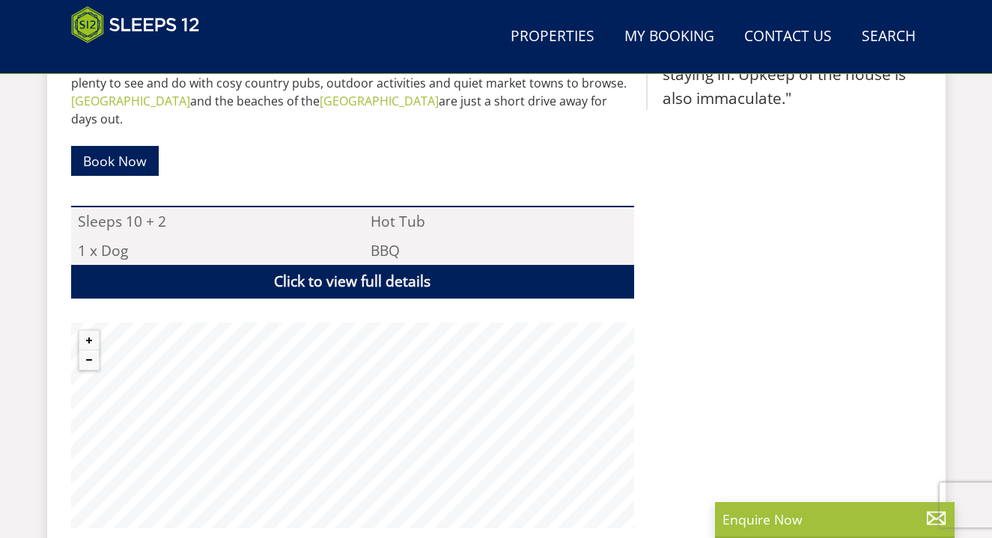
scroll to position [942, 0]
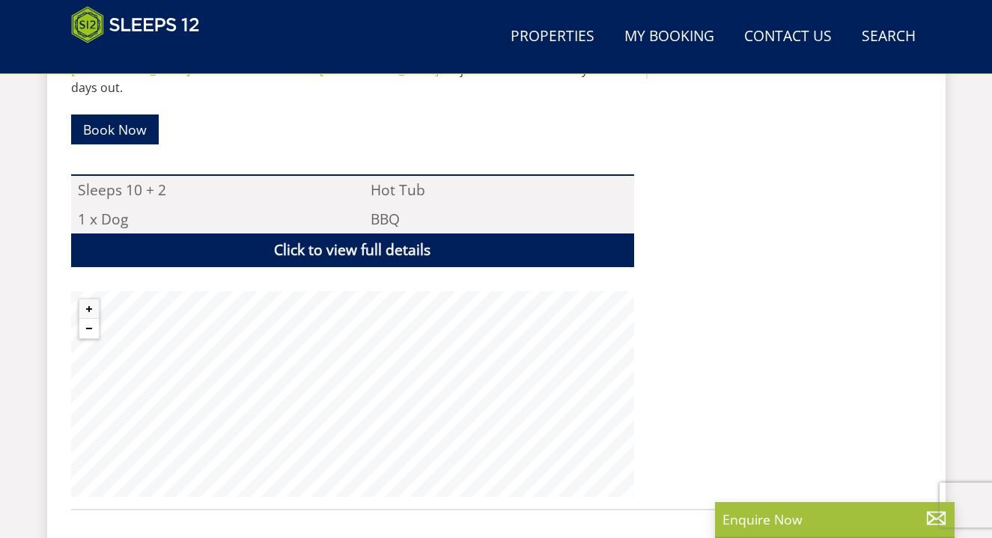
click at [87, 319] on button "Zoom out" at bounding box center [88, 328] width 19 height 19
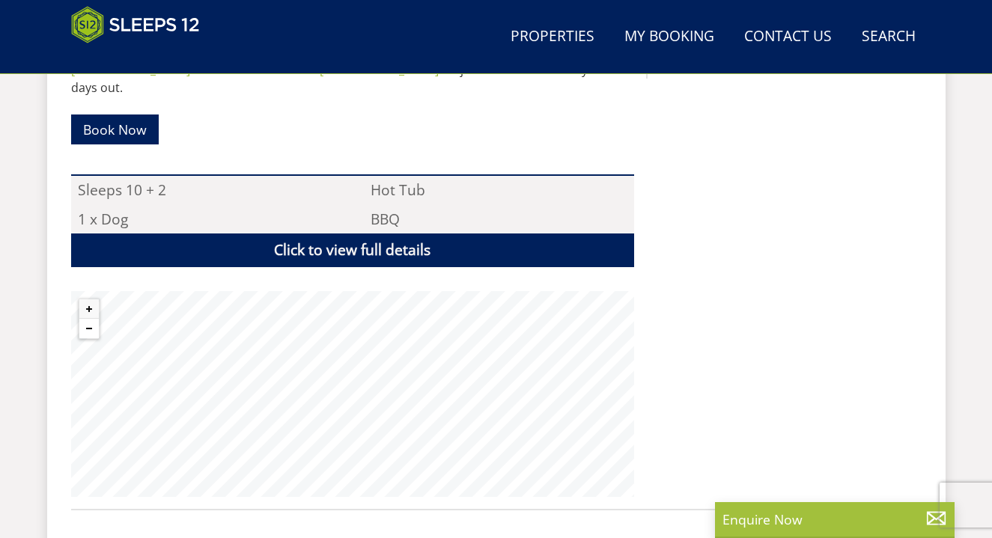
click at [87, 319] on button "Zoom out" at bounding box center [88, 328] width 19 height 19
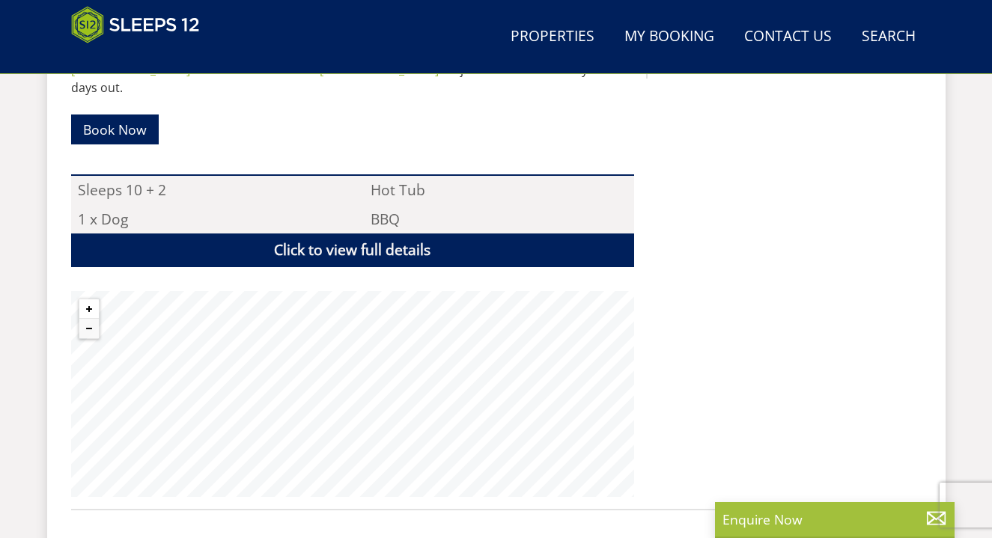
click at [94, 300] on button "Zoom in" at bounding box center [88, 309] width 19 height 19
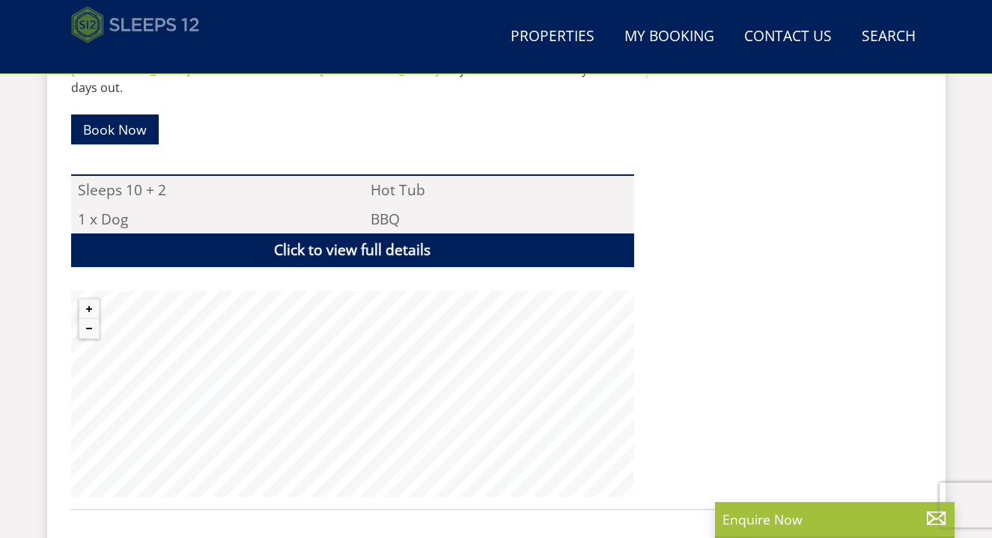
select select "10"
select select "5"
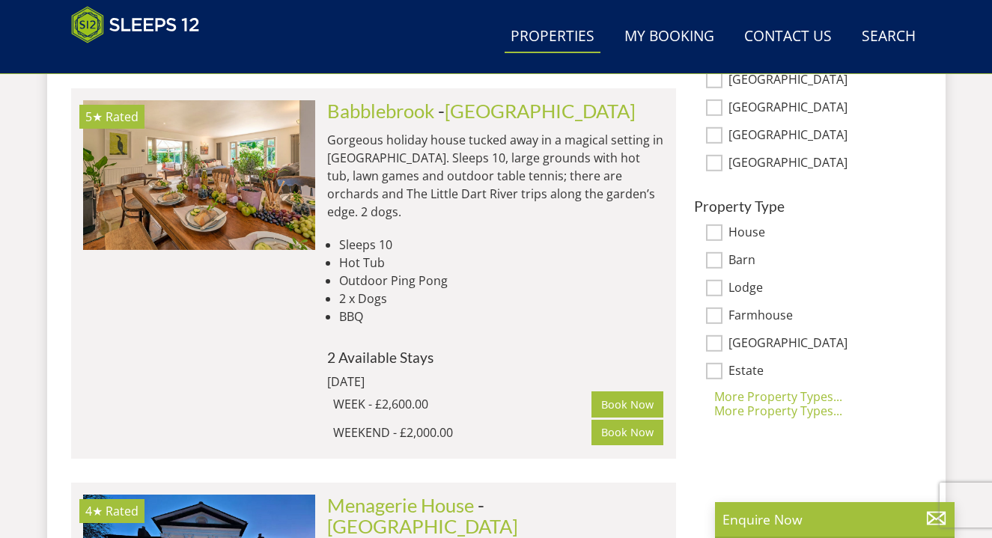
scroll to position [1059, 0]
